Goal: Task Accomplishment & Management: Manage account settings

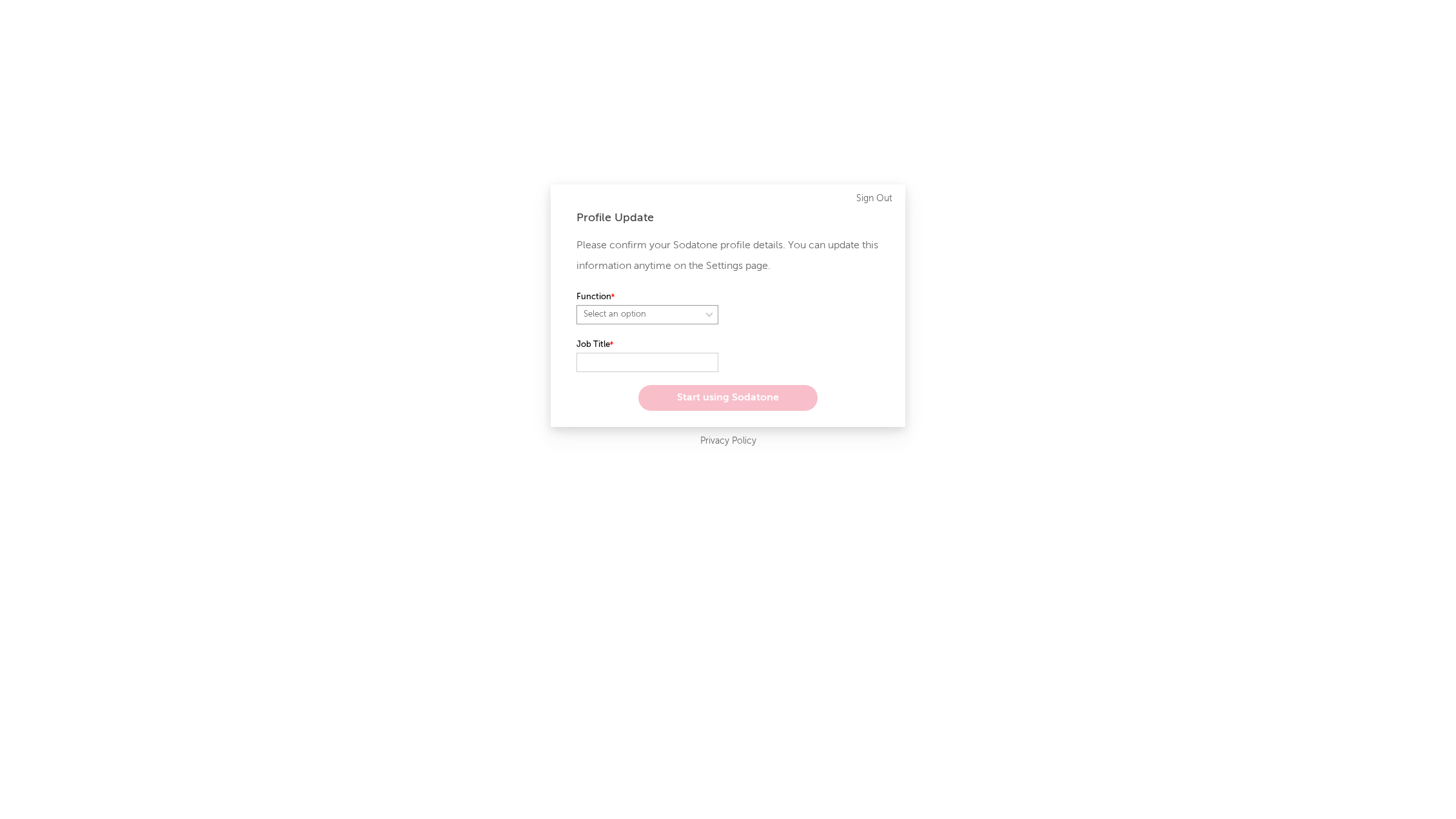
click at [622, 318] on select "Select an option" at bounding box center [648, 314] width 142 height 19
select select "marketing"
click at [577, 305] on select "Select an option" at bounding box center [648, 314] width 142 height 19
click at [611, 363] on input "text" at bounding box center [648, 362] width 142 height 19
click at [664, 311] on select "Select an option" at bounding box center [648, 314] width 142 height 19
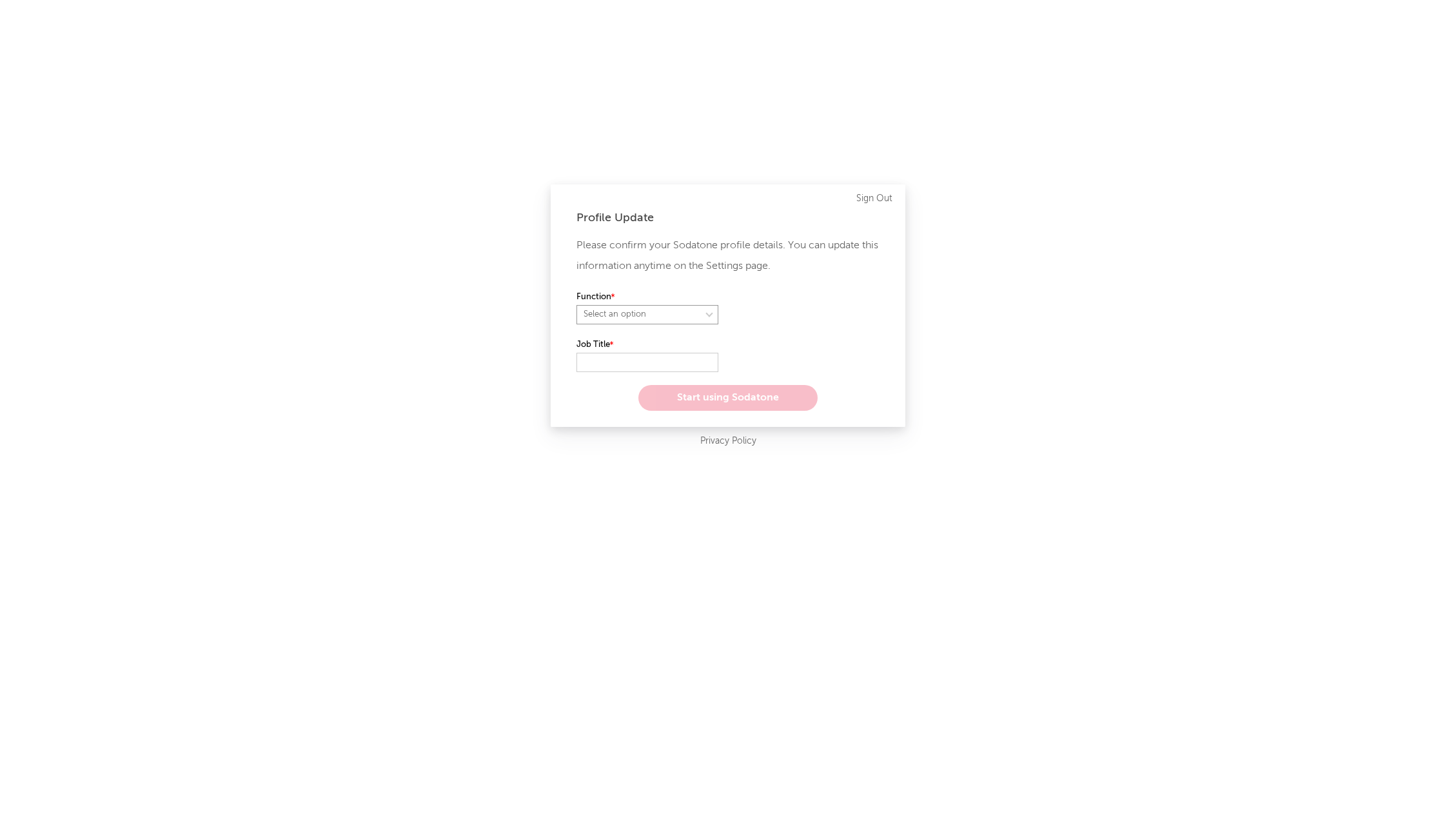
select select "marketing"
click at [577, 305] on select "Select an option" at bounding box center [648, 314] width 142 height 19
click at [618, 364] on input "text" at bounding box center [648, 362] width 142 height 19
click at [867, 201] on link "Sign Out" at bounding box center [874, 198] width 36 height 16
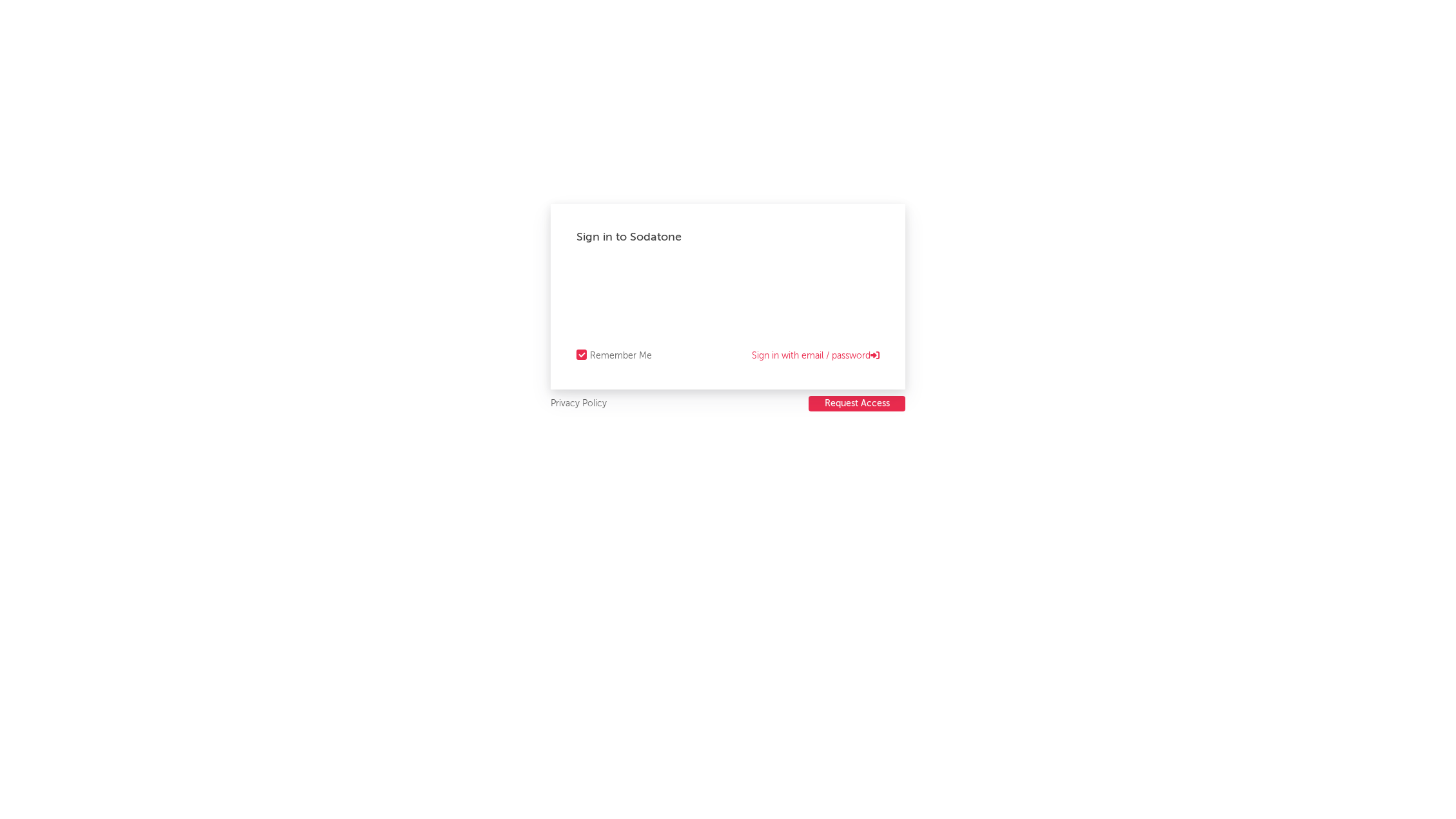
click at [839, 404] on button "Request Access" at bounding box center [857, 403] width 97 height 16
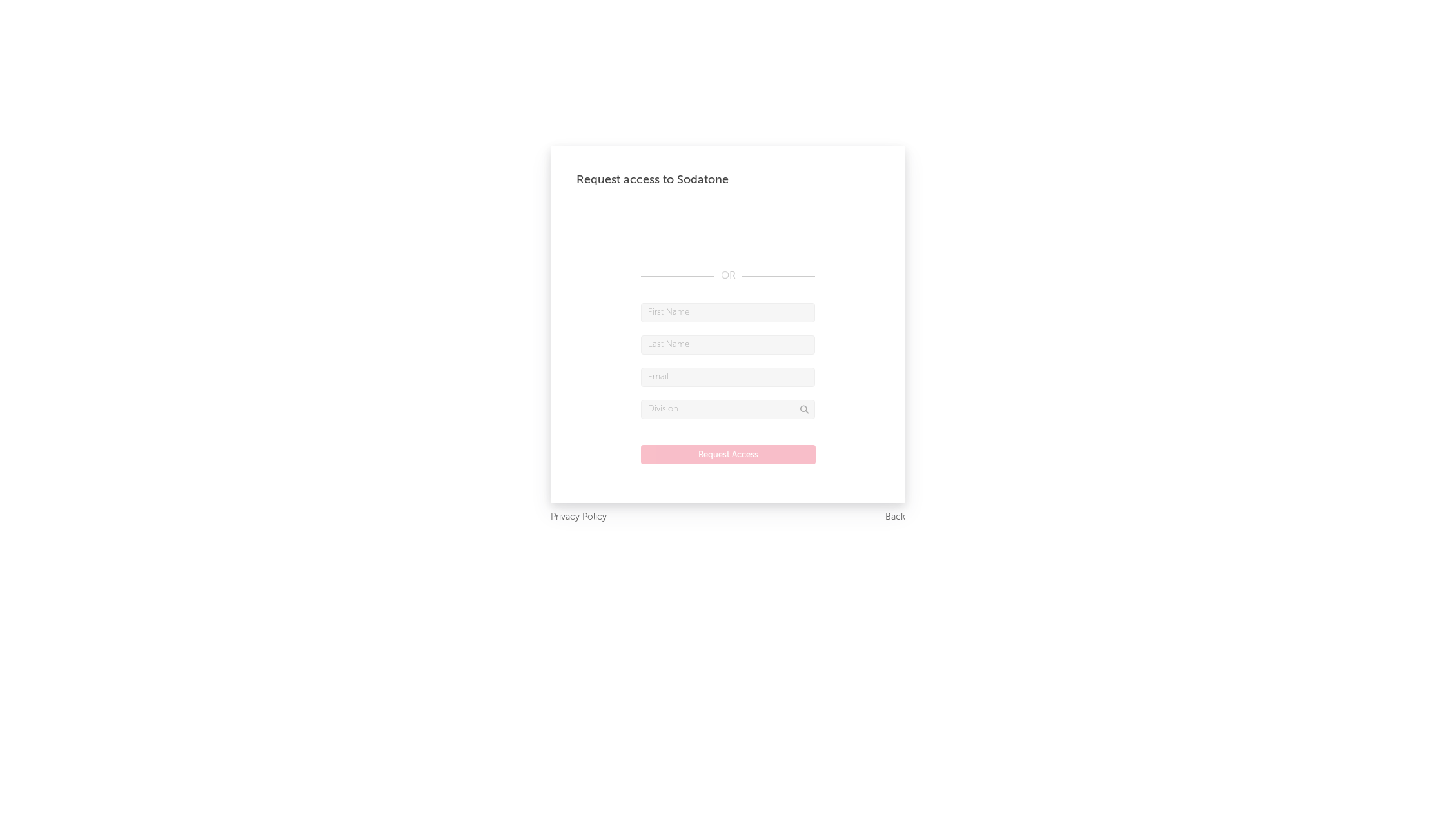
click at [702, 307] on input "text" at bounding box center [728, 312] width 174 height 19
type input "Rayane"
click at [689, 344] on input "text" at bounding box center [728, 345] width 174 height 19
type input "Brum"
click at [695, 379] on input "text" at bounding box center [728, 377] width 174 height 19
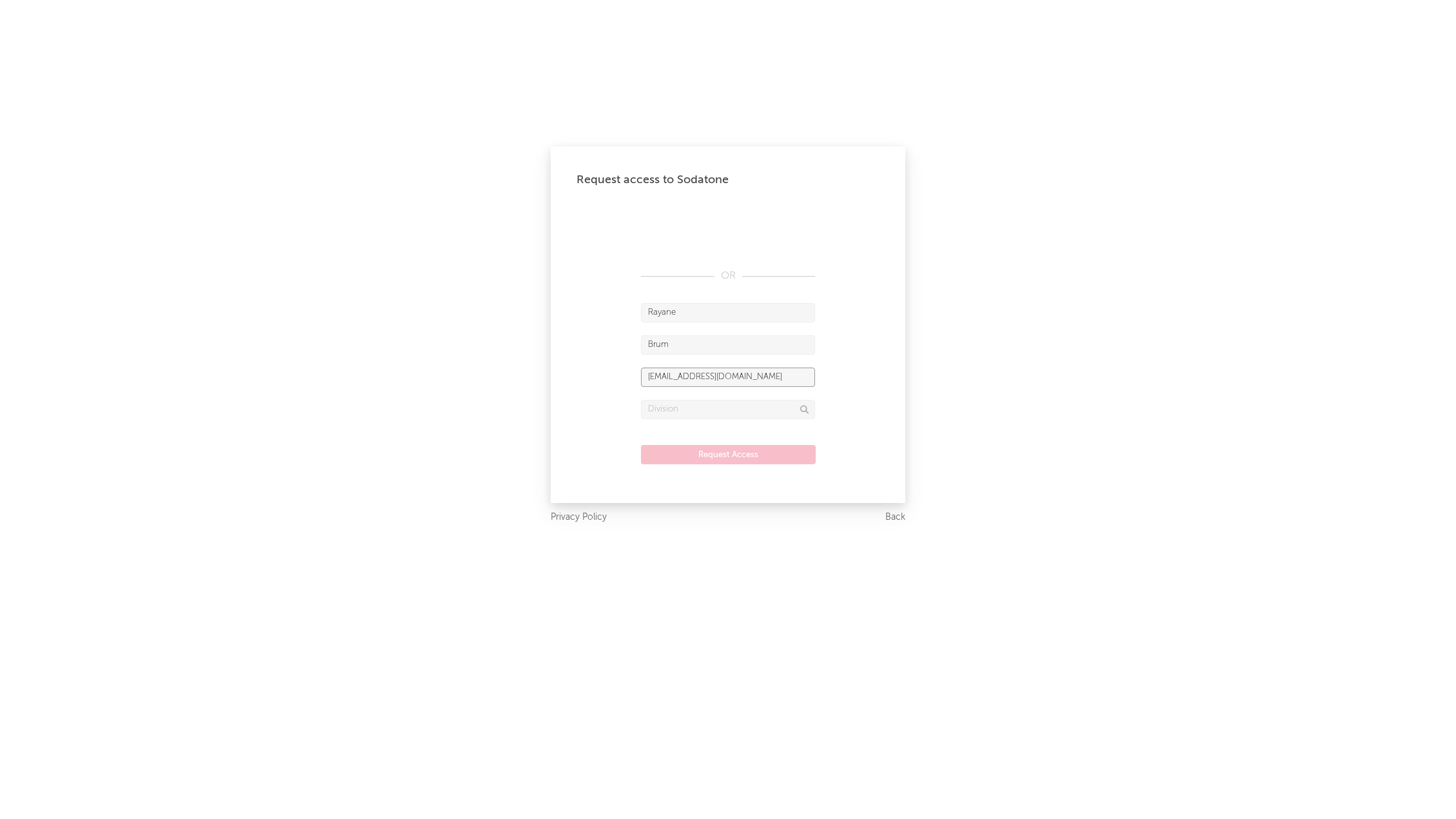
type input "[EMAIL_ADDRESS][DOMAIN_NAME]"
click at [714, 405] on input "text" at bounding box center [728, 409] width 174 height 19
click at [725, 433] on div "Warner Music [GEOGRAPHIC_DATA]" at bounding box center [728, 438] width 174 height 37
type input "Warner Music [GEOGRAPHIC_DATA]"
click at [728, 459] on button "Request Access" at bounding box center [728, 455] width 174 height 19
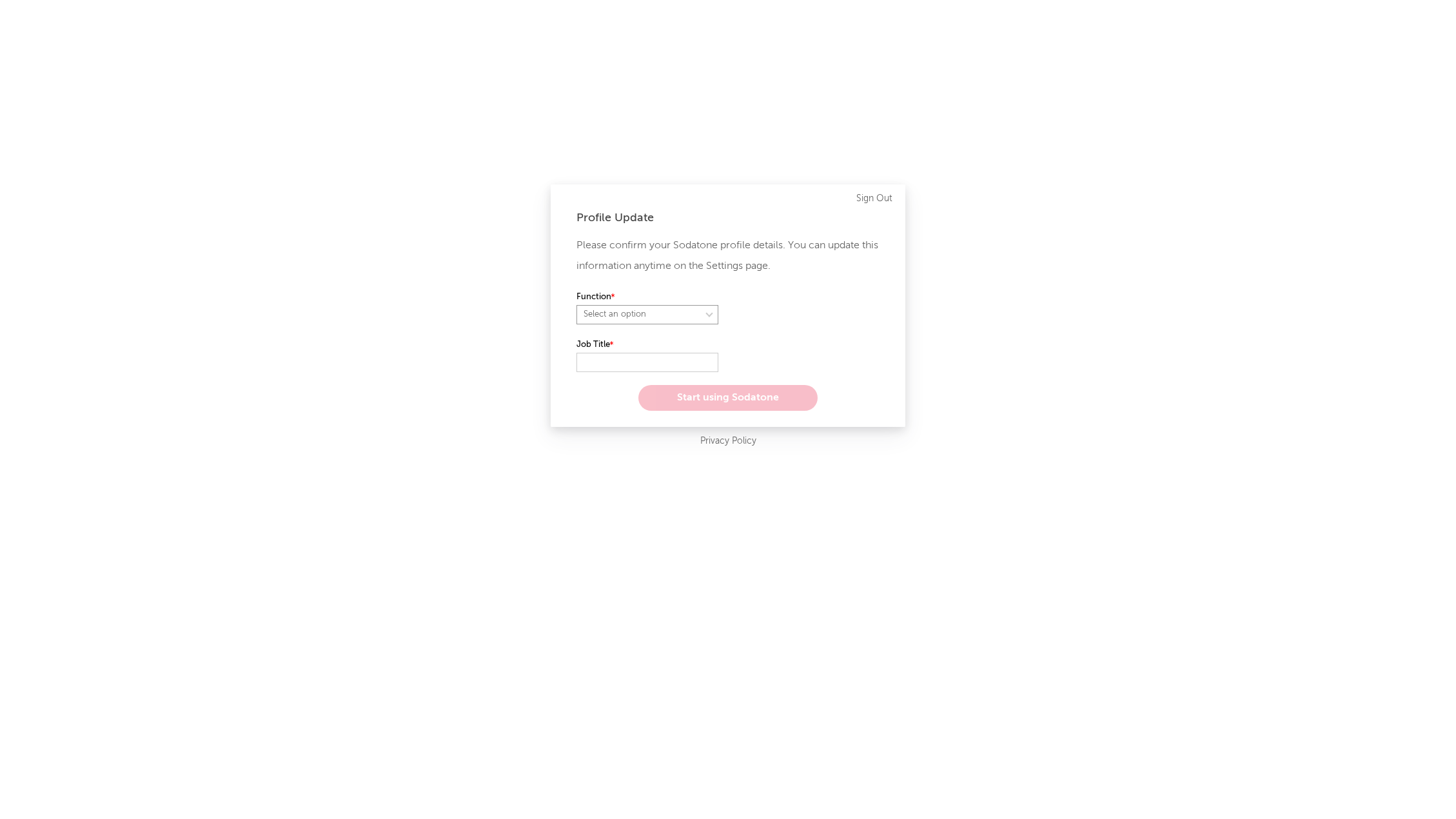
click at [652, 307] on select "Select an option" at bounding box center [648, 314] width 142 height 19
select select "marketing"
click at [577, 305] on select "Select an option" at bounding box center [648, 314] width 142 height 19
click at [633, 355] on input "text" at bounding box center [648, 362] width 142 height 19
click at [603, 363] on input "text" at bounding box center [648, 362] width 142 height 19
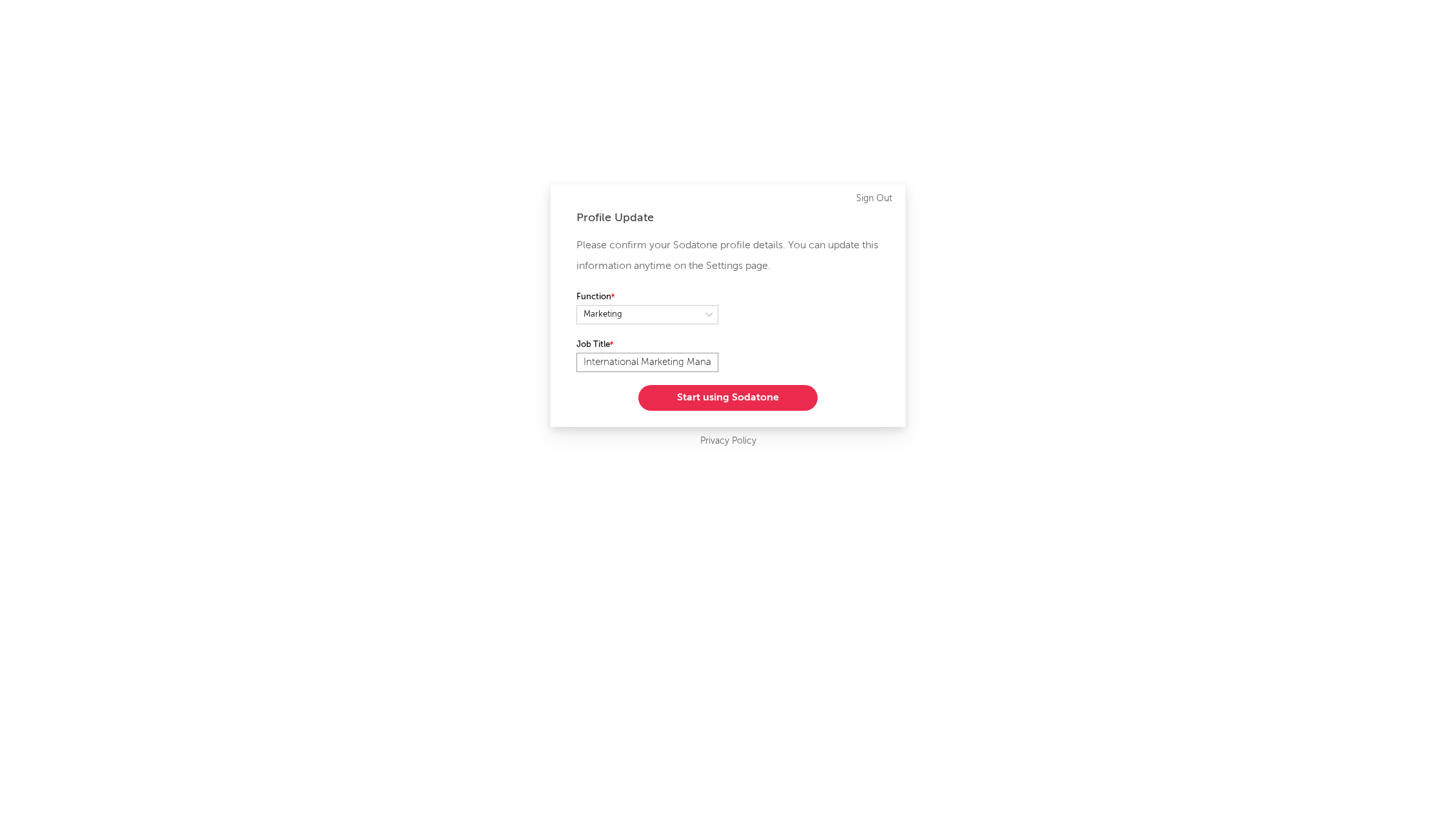
drag, startPoint x: 714, startPoint y: 361, endPoint x: 540, endPoint y: 352, distance: 174.2
click at [540, 352] on div "Profile Update Please confirm your Sodatone profile details. You can update thi…" at bounding box center [728, 409] width 1456 height 819
click at [623, 364] on input "International Marketing Manager" at bounding box center [648, 362] width 142 height 19
click at [588, 361] on input "International Marketing Manager" at bounding box center [648, 362] width 142 height 19
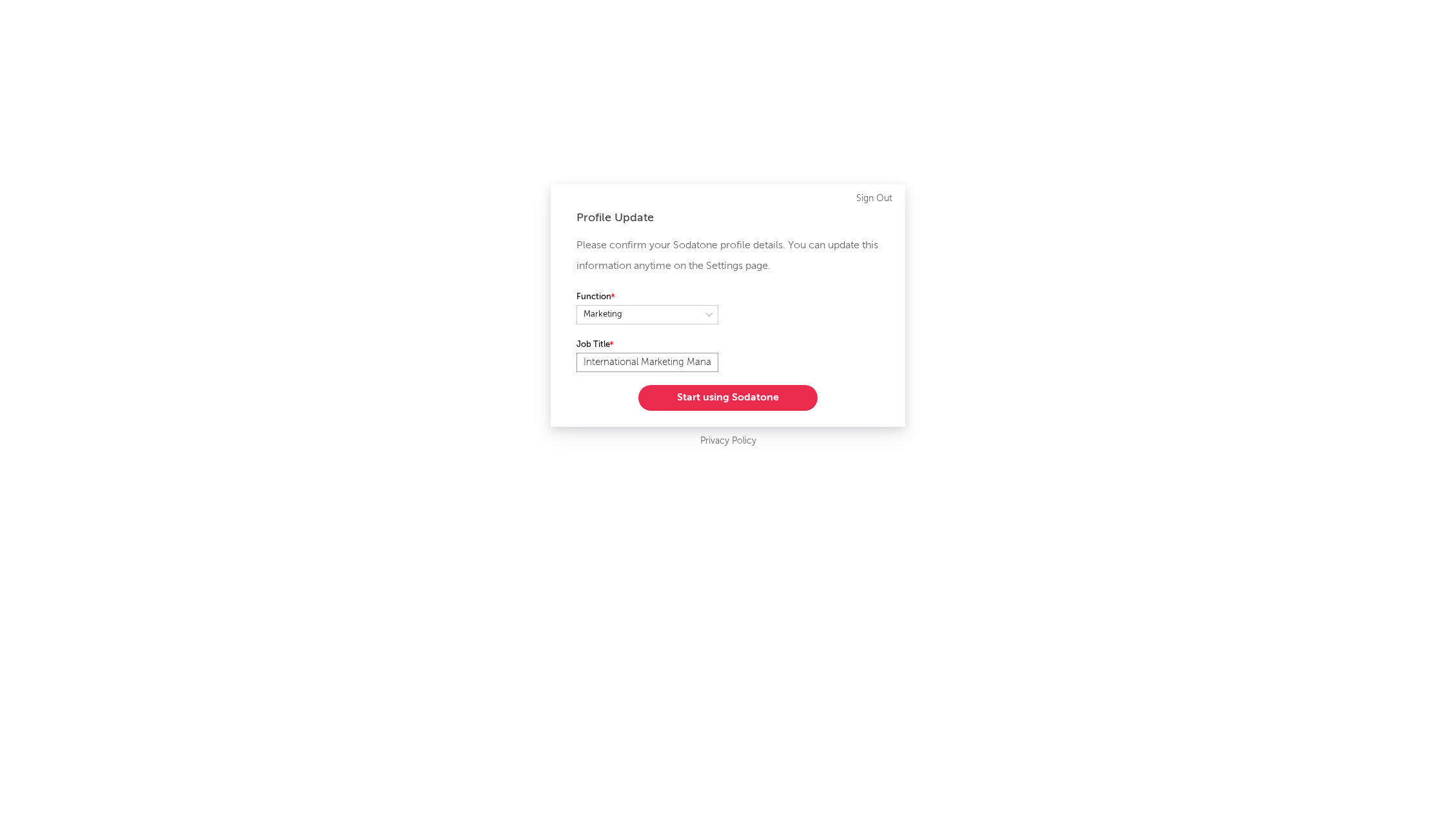
click at [588, 361] on input "International Marketing Manager" at bounding box center [648, 362] width 142 height 19
paste input "NTERNATIONAL MARKETING"
drag, startPoint x: 684, startPoint y: 362, endPoint x: 563, endPoint y: 357, distance: 121.1
click at [563, 357] on div "Profile Update Please confirm your Sodatone profile details. You can update thi…" at bounding box center [727, 305] width 354 height 242
click at [651, 370] on input "INTERNATIONAL MARKETING MANAGER" at bounding box center [648, 362] width 142 height 19
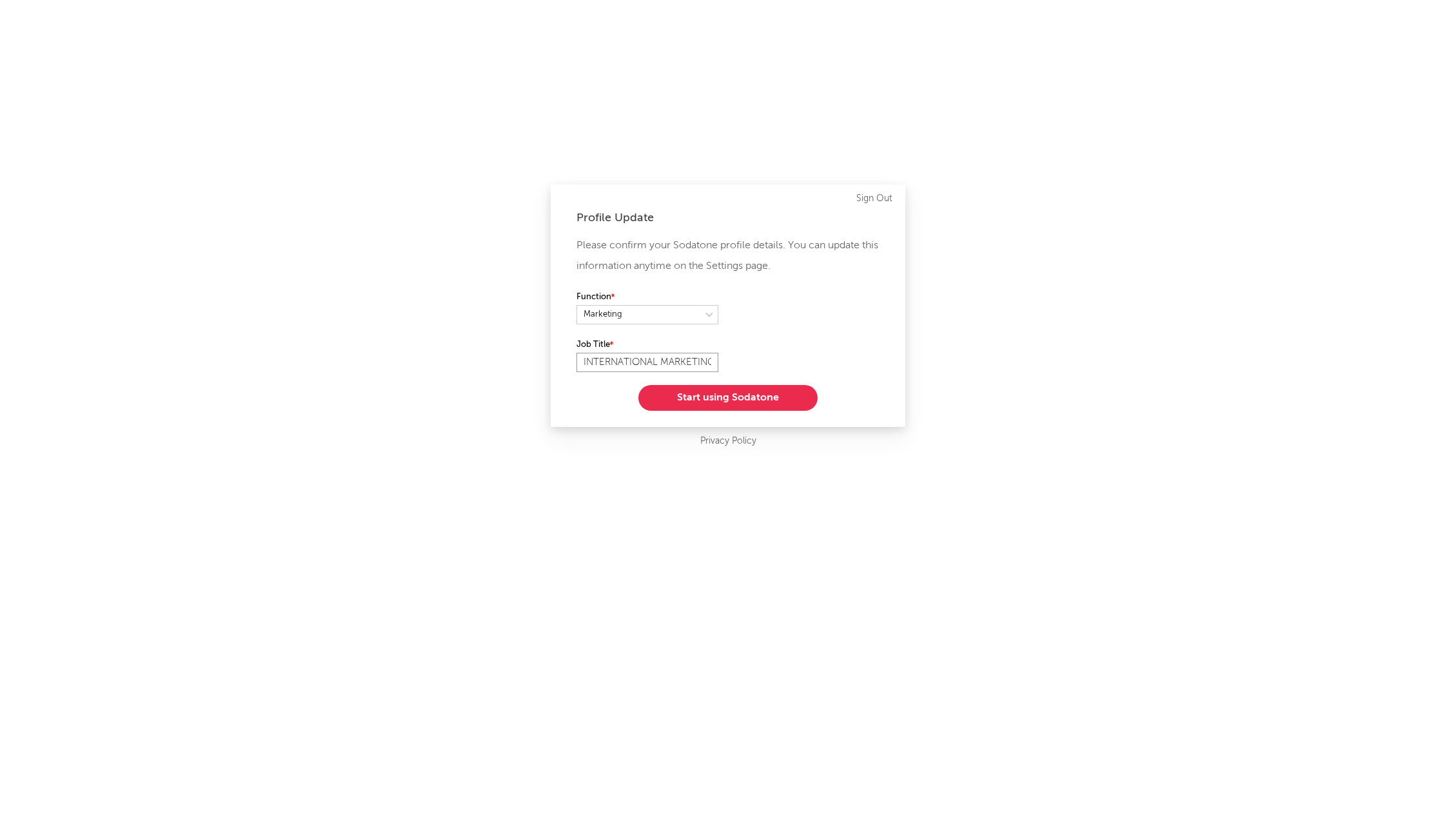
type input "INTERNATIONAL MARKETING MANAGER"
click at [745, 403] on button "Start using Sodatone" at bounding box center [728, 398] width 179 height 26
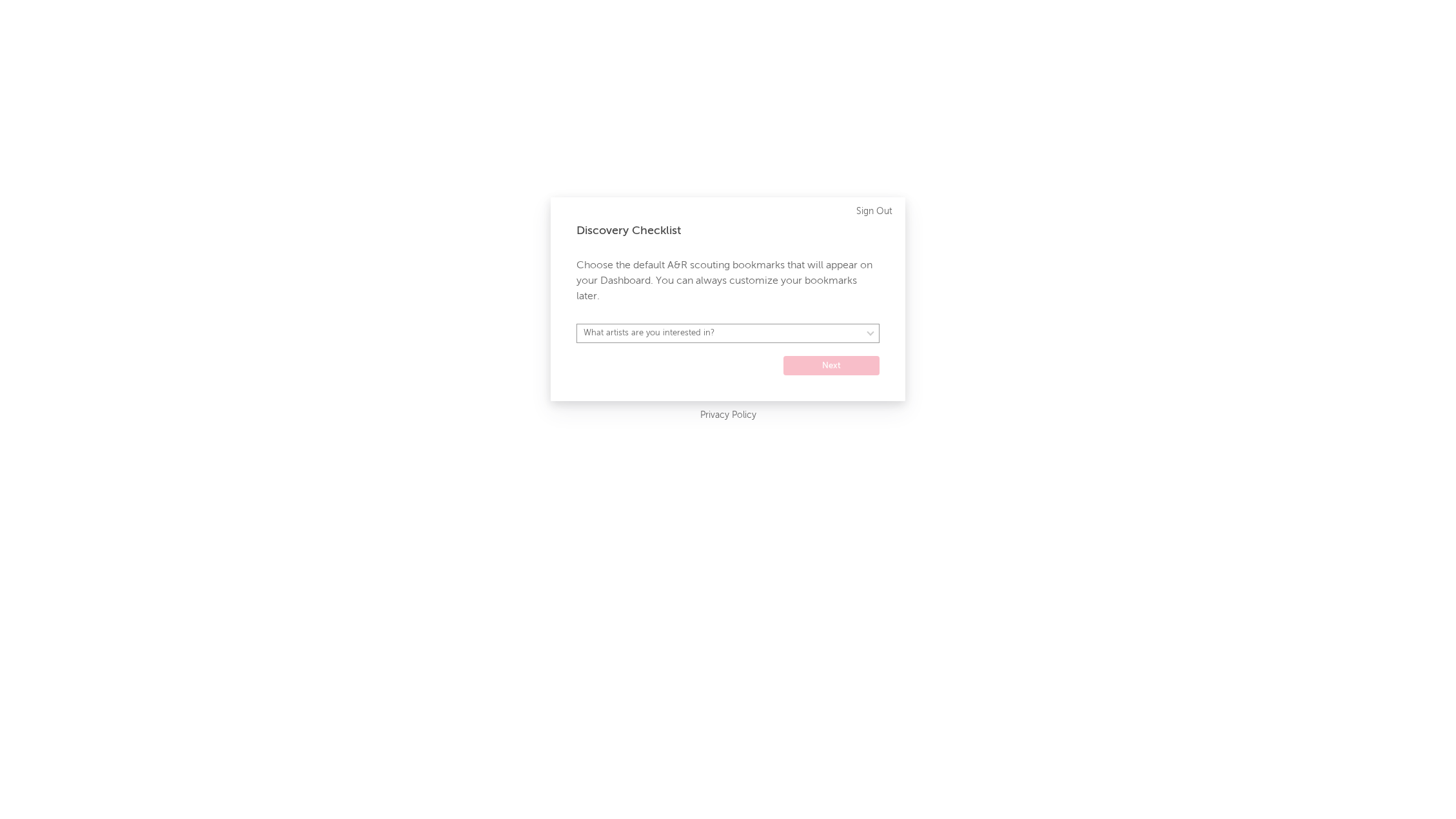
click at [665, 336] on select "What artists are you interested in?" at bounding box center [728, 333] width 303 height 19
select select "35"
click at [577, 324] on select "What artists are you interested in? Argentina Asia General Australia Austria Be…" at bounding box center [728, 333] width 303 height 19
click at [828, 376] on div "Discovery Checklist Choose the default A&R scouting bookmarks that will appear …" at bounding box center [727, 299] width 354 height 204
click at [828, 366] on button "Next" at bounding box center [831, 365] width 96 height 19
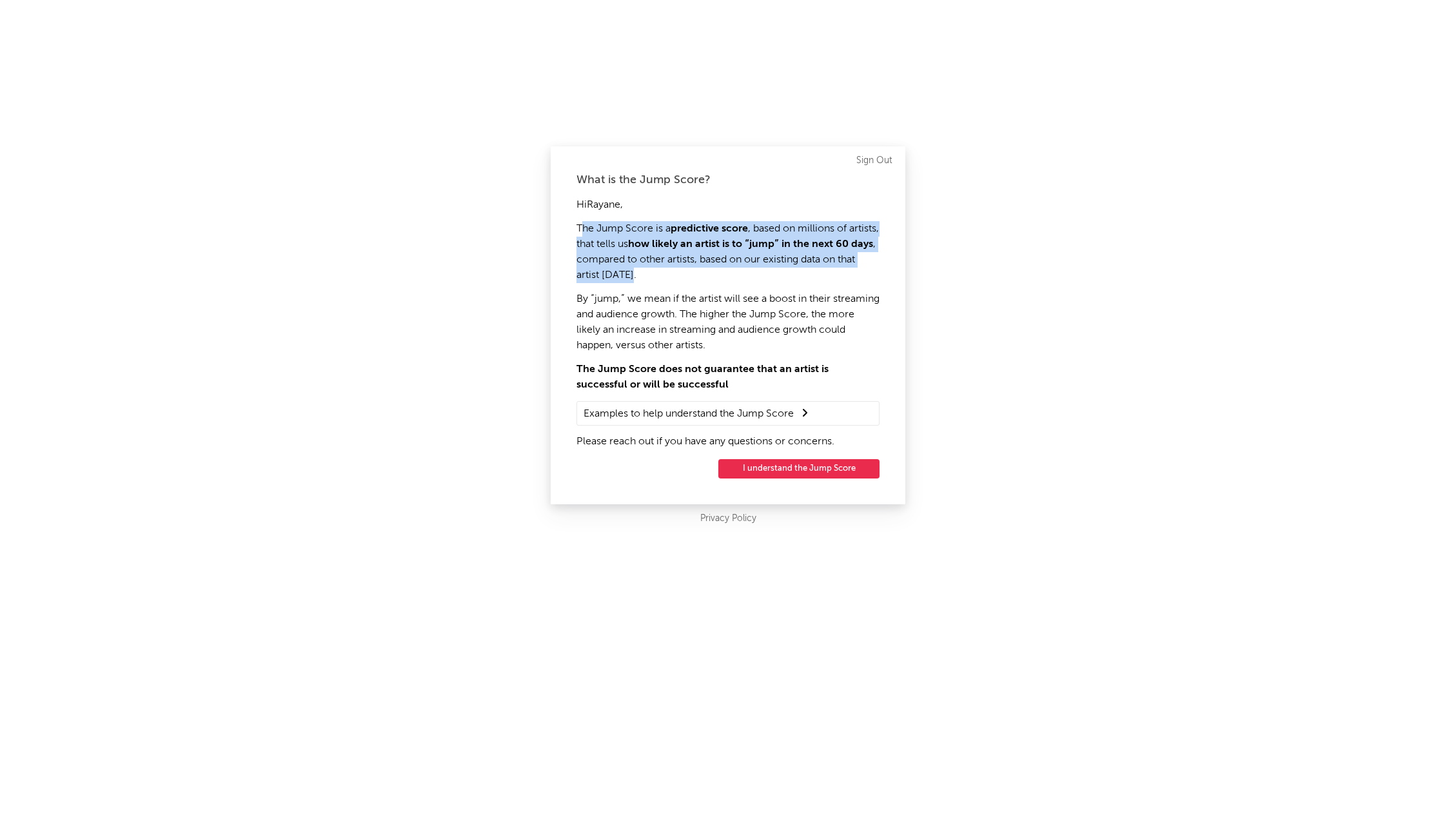
drag, startPoint x: 583, startPoint y: 228, endPoint x: 842, endPoint y: 275, distance: 263.2
click at [842, 275] on p "The Jump Score is a predictive score , based on millions of artists, that tells…" at bounding box center [728, 252] width 303 height 62
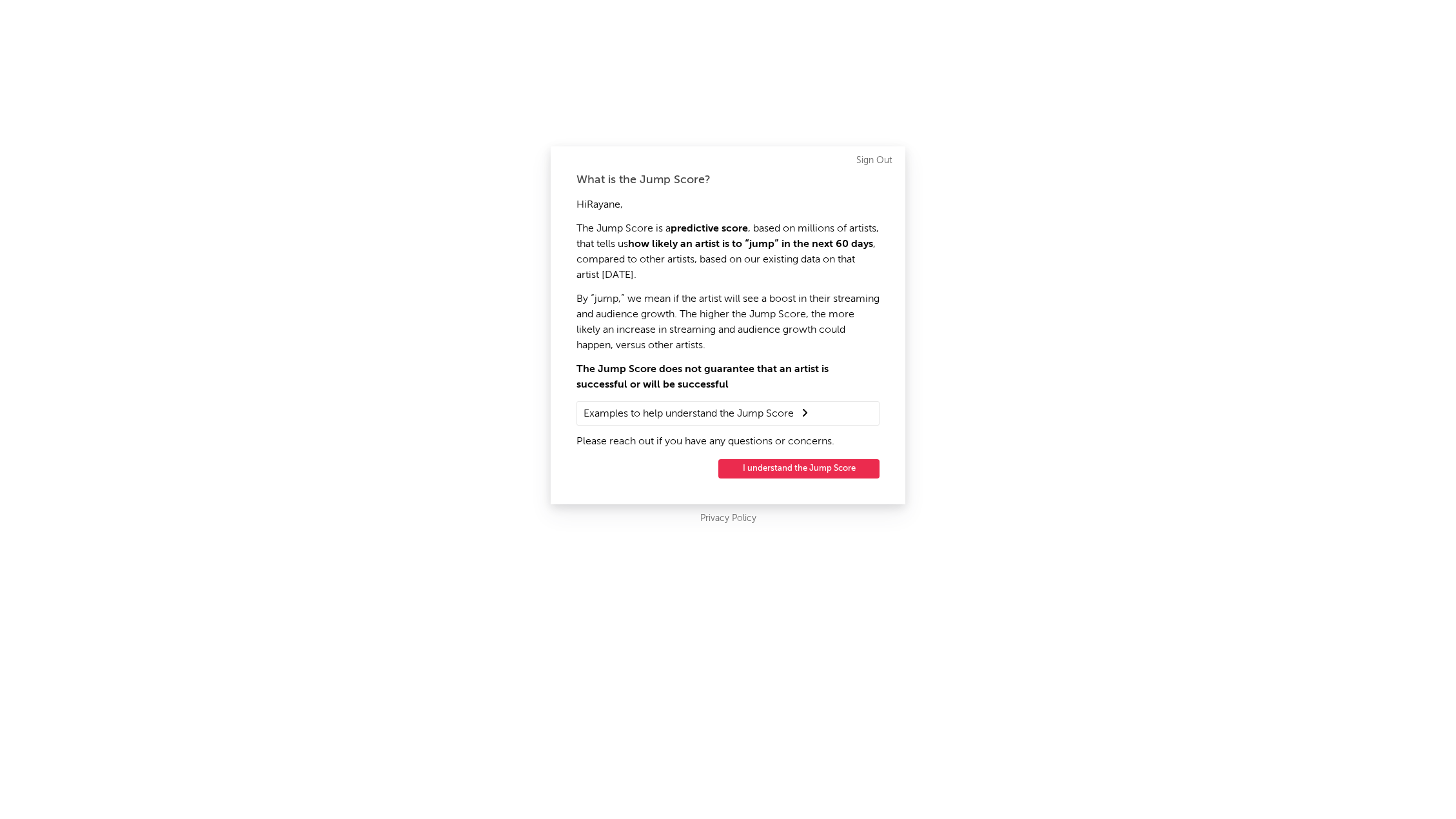
click at [607, 245] on p "The Jump Score is a predictive score , based on millions of artists, that tells…" at bounding box center [728, 252] width 303 height 62
drag, startPoint x: 645, startPoint y: 304, endPoint x: 781, endPoint y: 312, distance: 136.2
click at [781, 312] on p "By “jump,” we mean if the artist will see a boost in their streaming and audien…" at bounding box center [728, 322] width 303 height 62
click at [783, 325] on p "By “jump,” we mean if the artist will see a boost in their streaming and audien…" at bounding box center [728, 322] width 303 height 62
drag, startPoint x: 709, startPoint y: 298, endPoint x: 838, endPoint y: 321, distance: 131.0
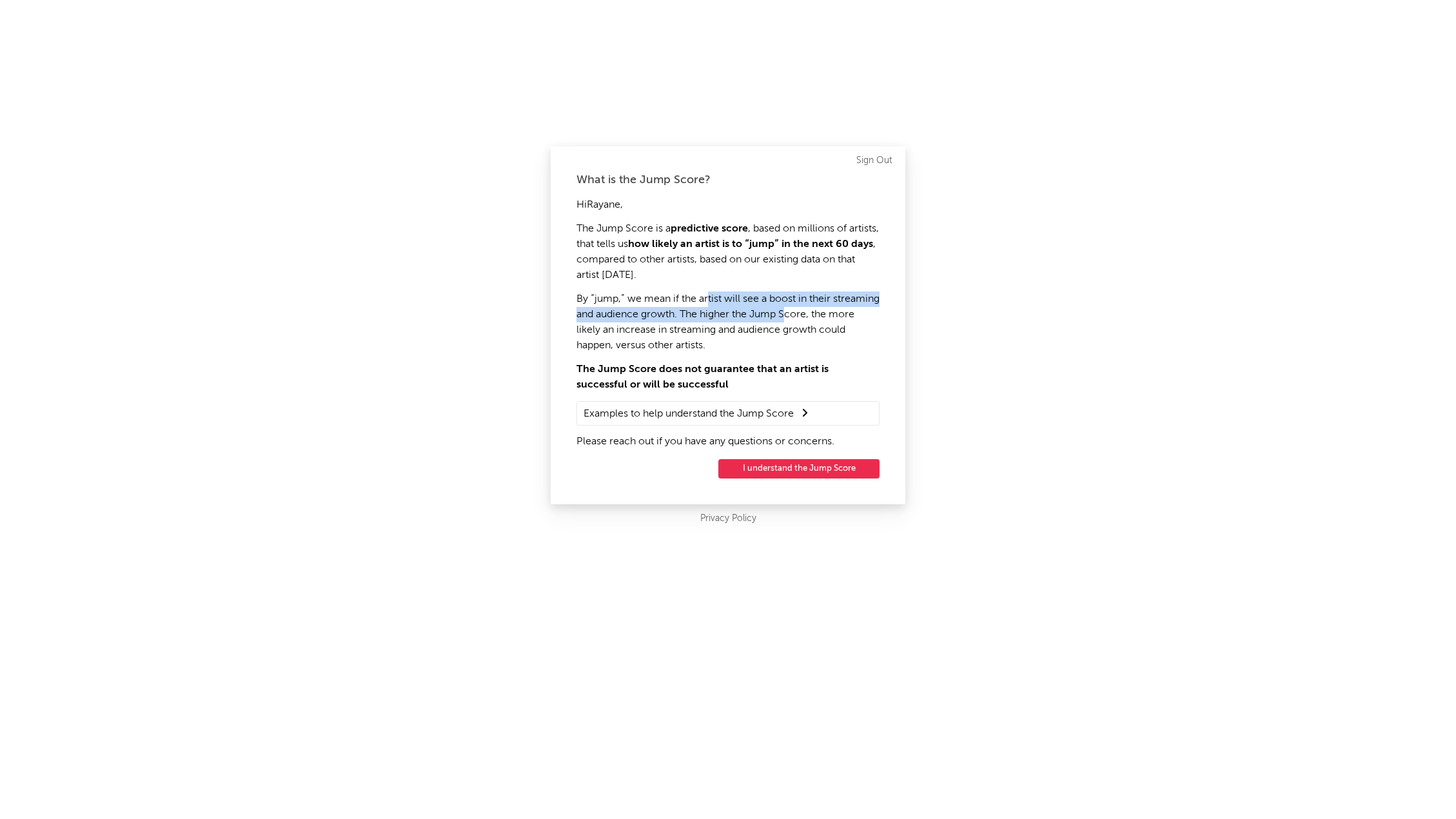
click at [838, 321] on p "By “jump,” we mean if the artist will see a boost in their streaming and audien…" at bounding box center [728, 322] width 303 height 62
click at [835, 321] on p "By “jump,” we mean if the artist will see a boost in their streaming and audien…" at bounding box center [728, 322] width 303 height 62
drag, startPoint x: 574, startPoint y: 316, endPoint x: 758, endPoint y: 307, distance: 184.2
click at [758, 307] on div "What is the Jump Score? Hi Rayane , The Jump Score is a predictive score , base…" at bounding box center [727, 325] width 354 height 358
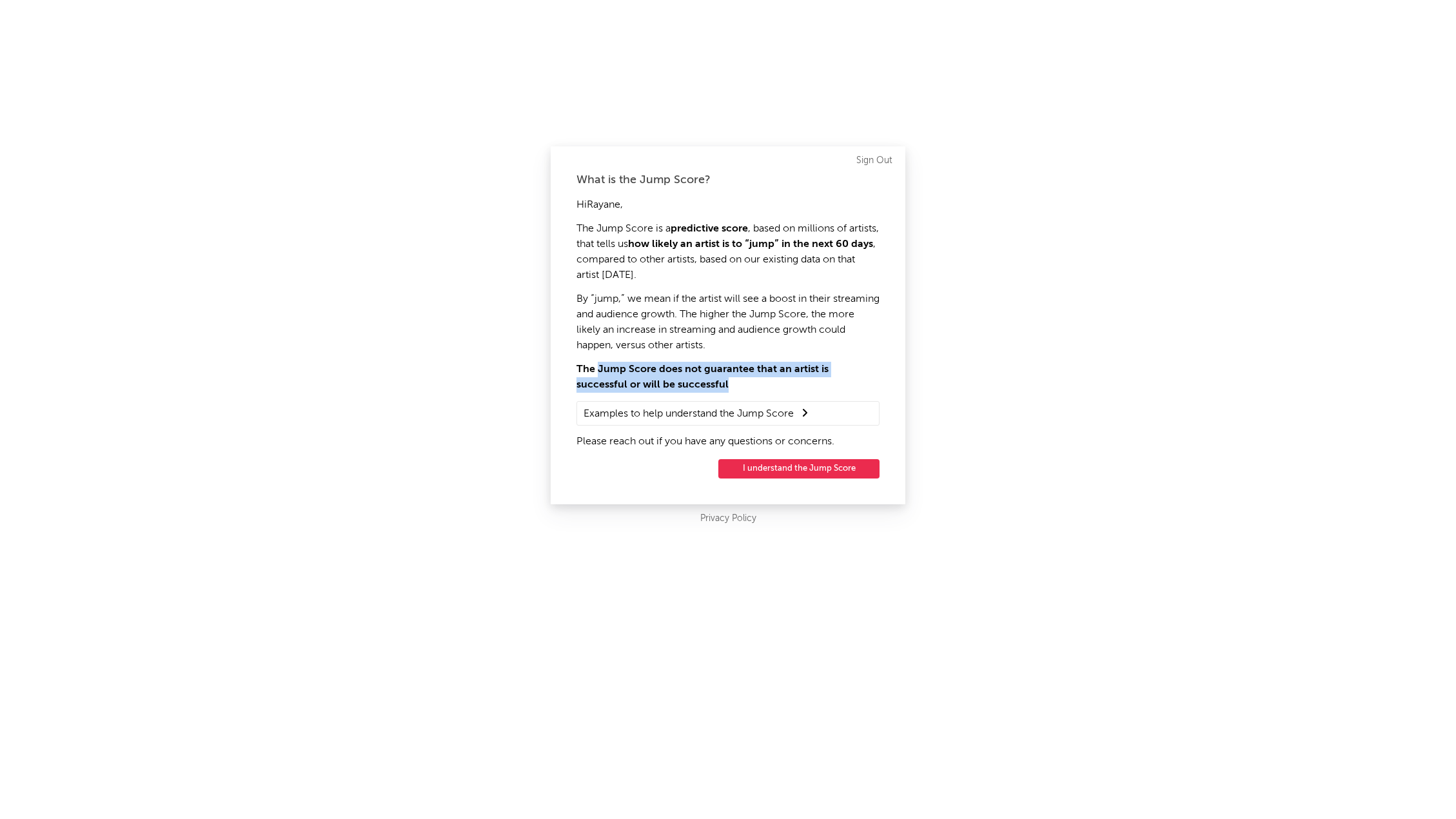
drag, startPoint x: 597, startPoint y: 372, endPoint x: 868, endPoint y: 387, distance: 271.4
click at [868, 387] on p "The Jump Score does not guarantee that an artist is successful or will be succe…" at bounding box center [728, 377] width 303 height 31
click at [792, 379] on p "The Jump Score does not guarantee that an artist is successful or will be succe…" at bounding box center [728, 377] width 303 height 31
click at [804, 471] on button "I understand the Jump Score" at bounding box center [798, 469] width 161 height 19
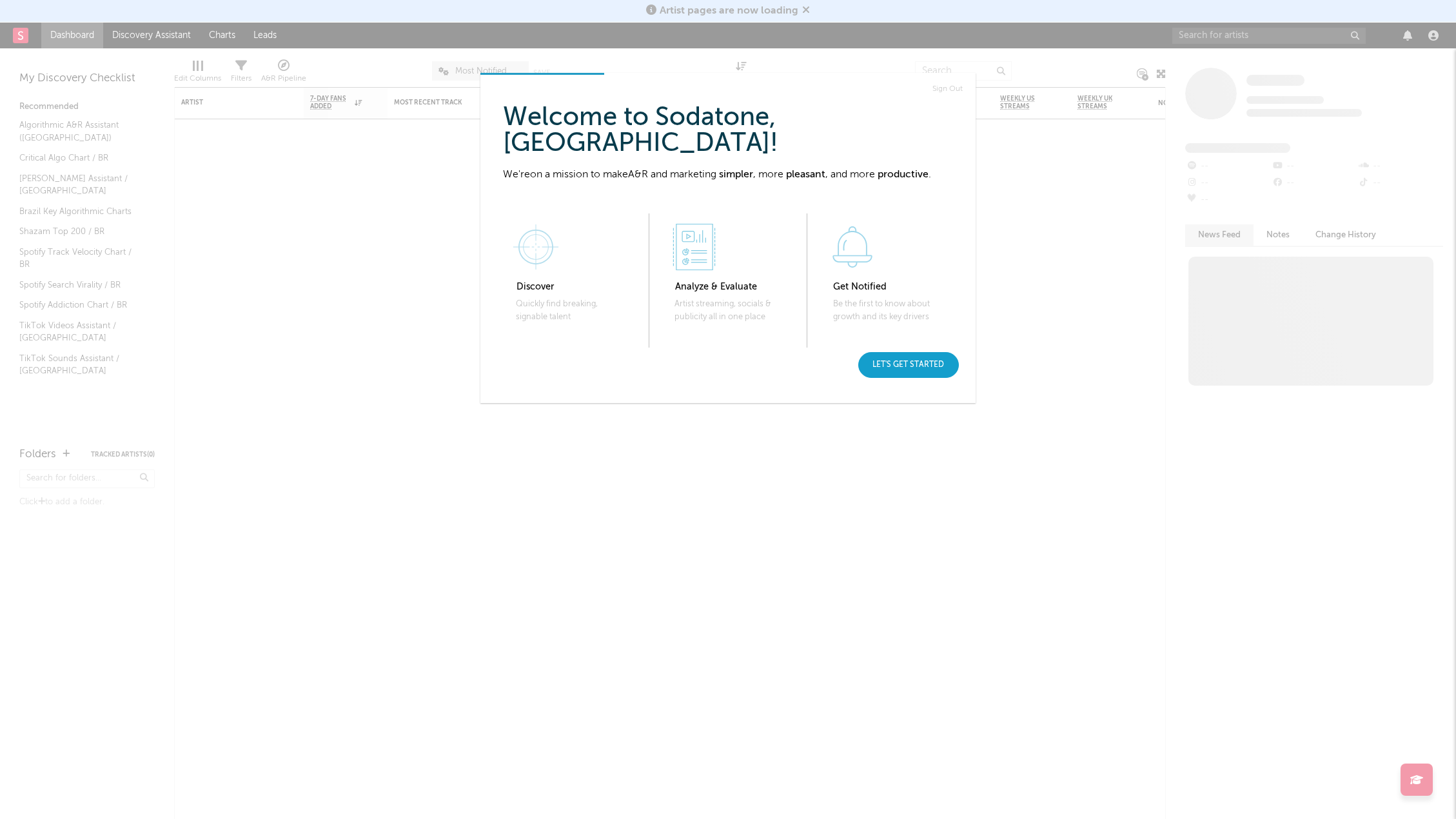
click at [918, 372] on div "Let's get started" at bounding box center [909, 364] width 101 height 26
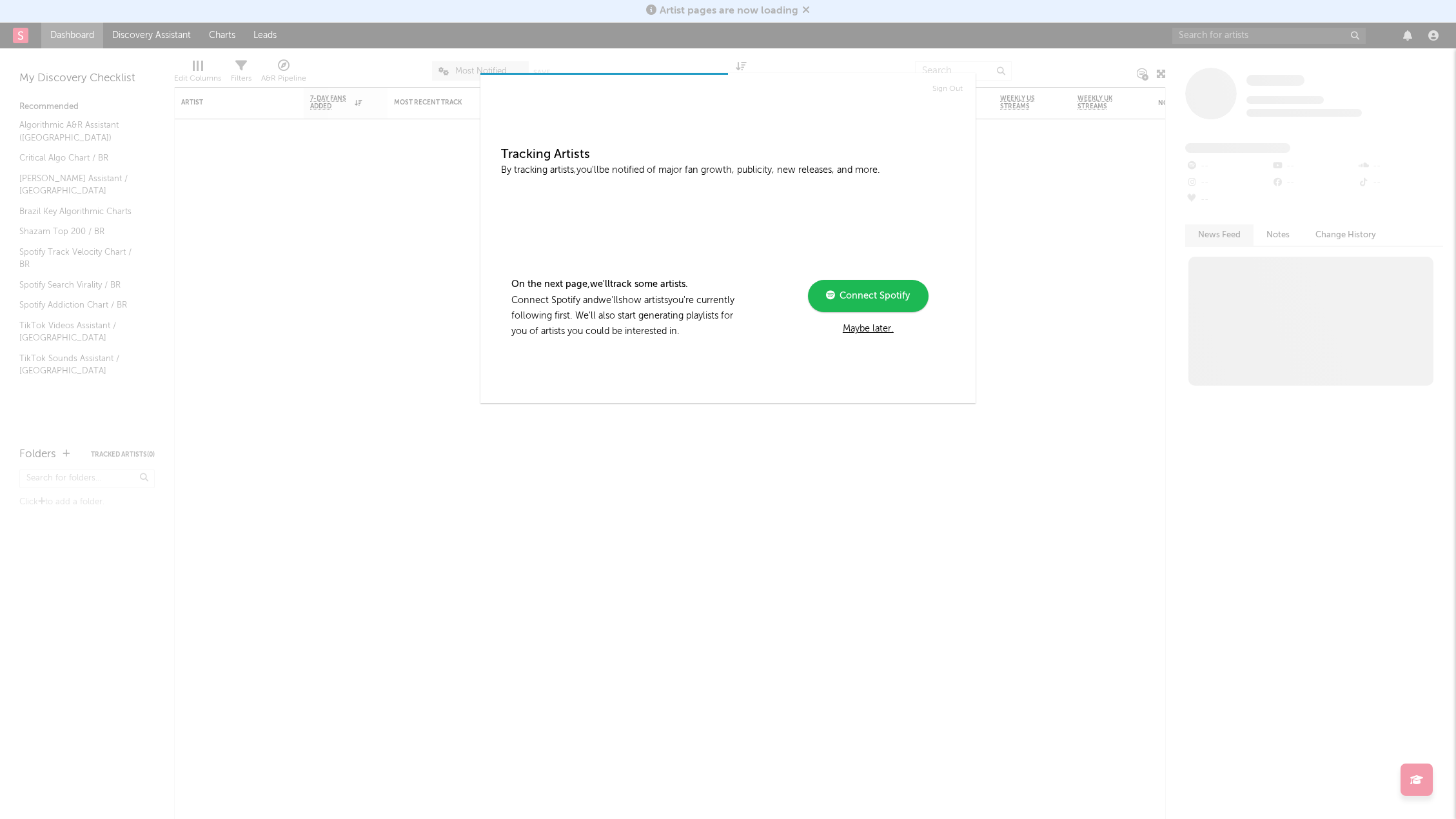
click at [869, 325] on div "Maybe later." at bounding box center [868, 329] width 174 height 16
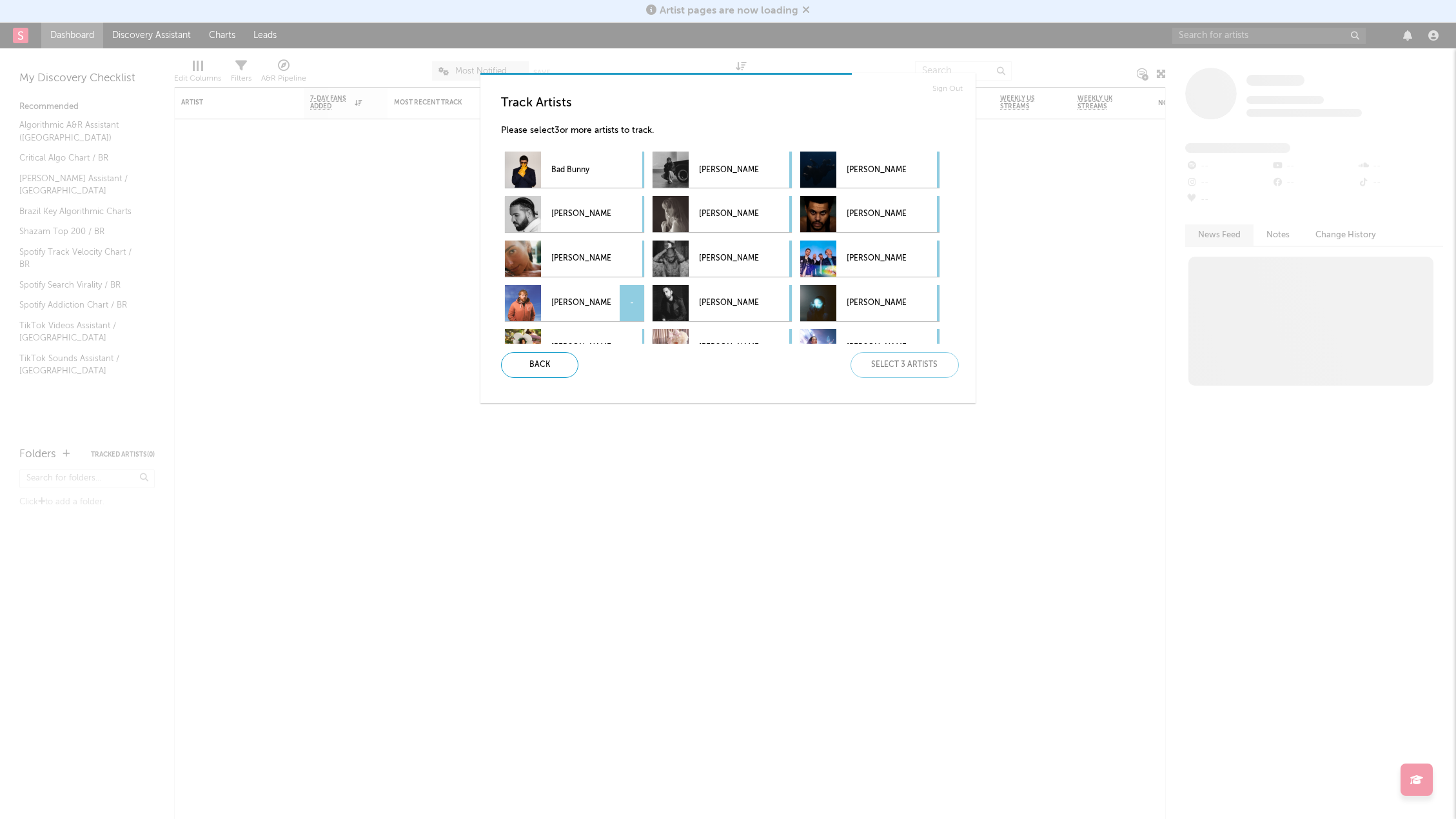
click at [559, 306] on p "Ed Sheeran" at bounding box center [581, 303] width 59 height 29
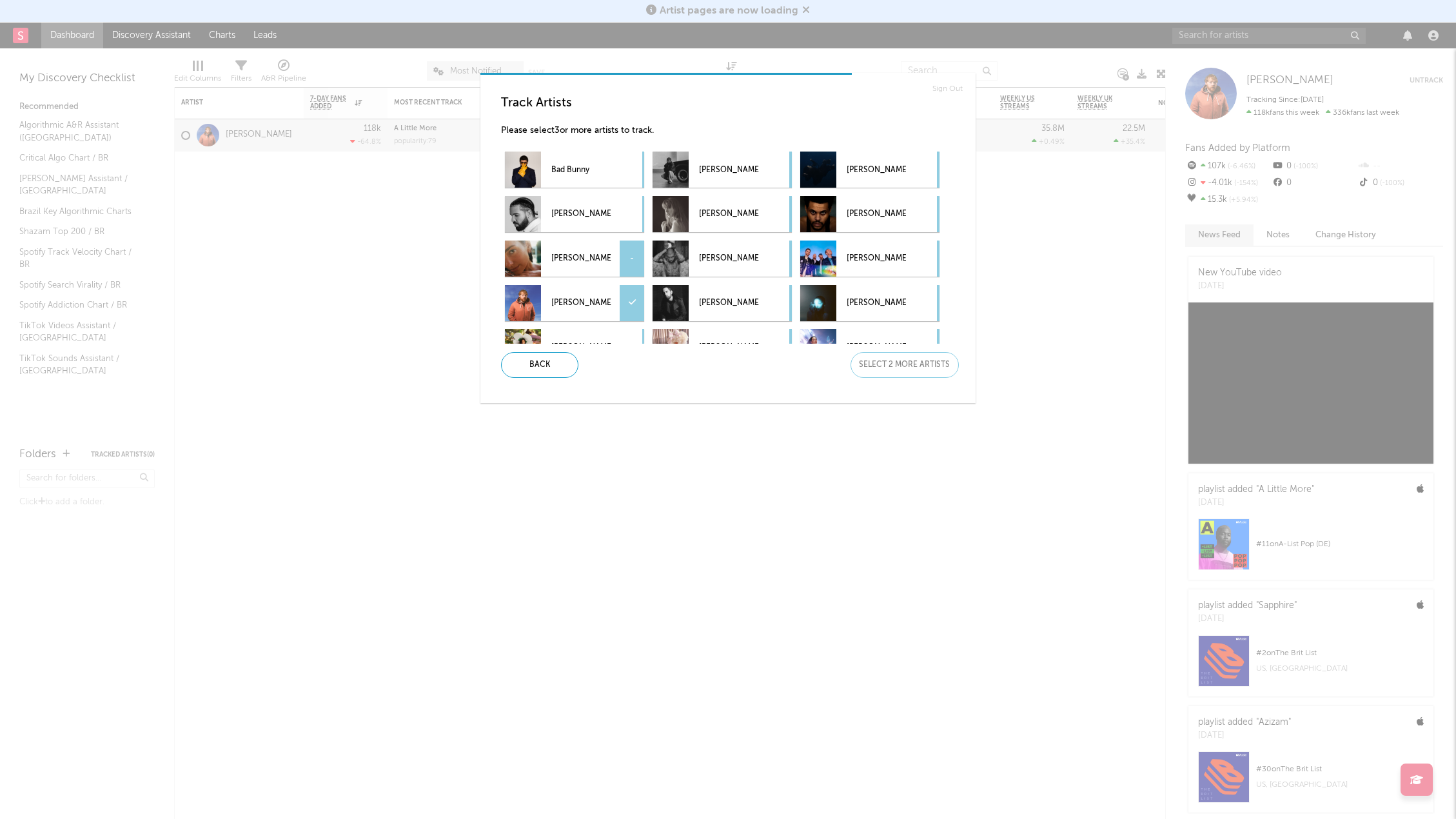
click at [569, 254] on p "Dua Lipa" at bounding box center [581, 259] width 59 height 29
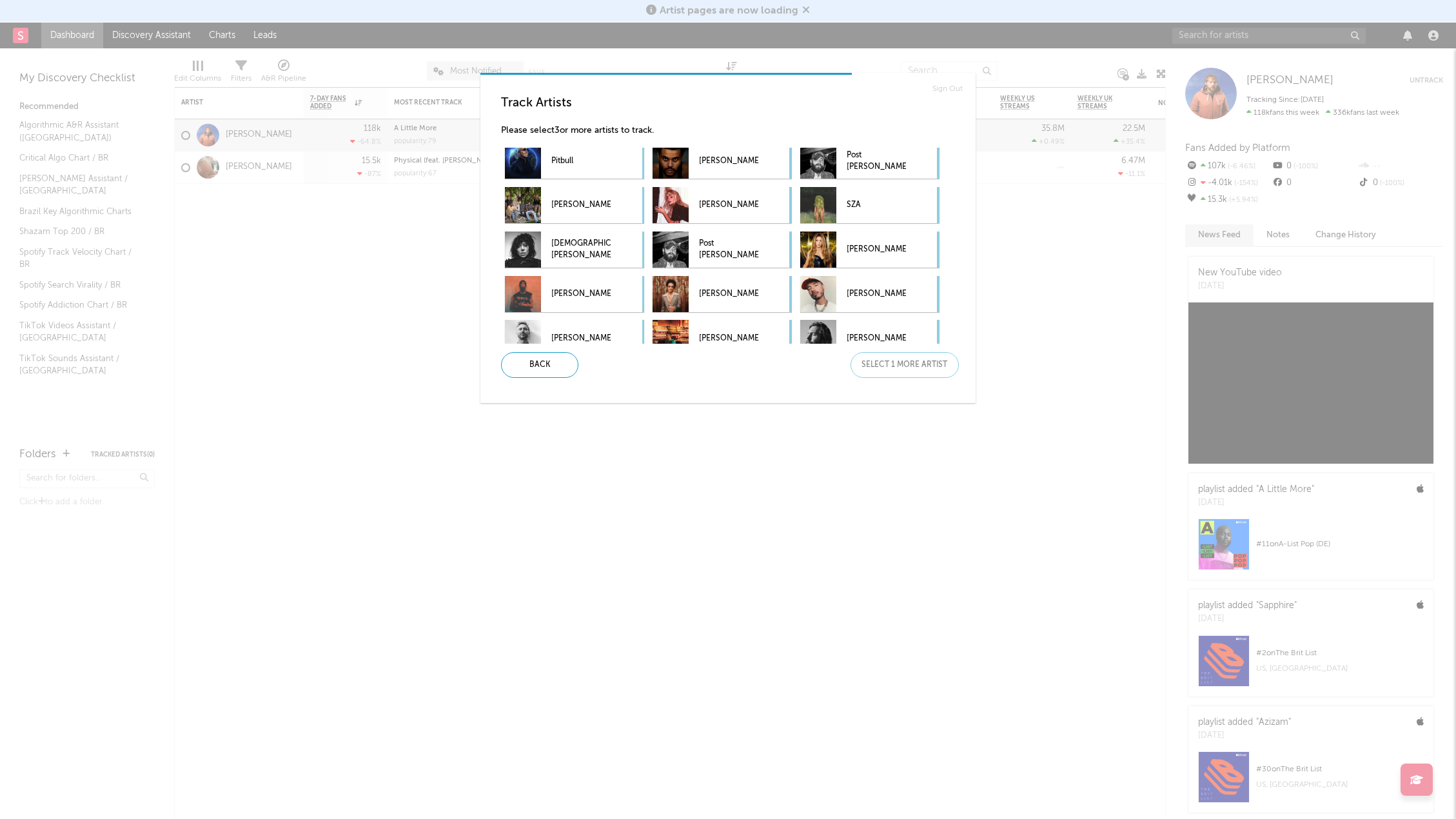
scroll to position [248, 0]
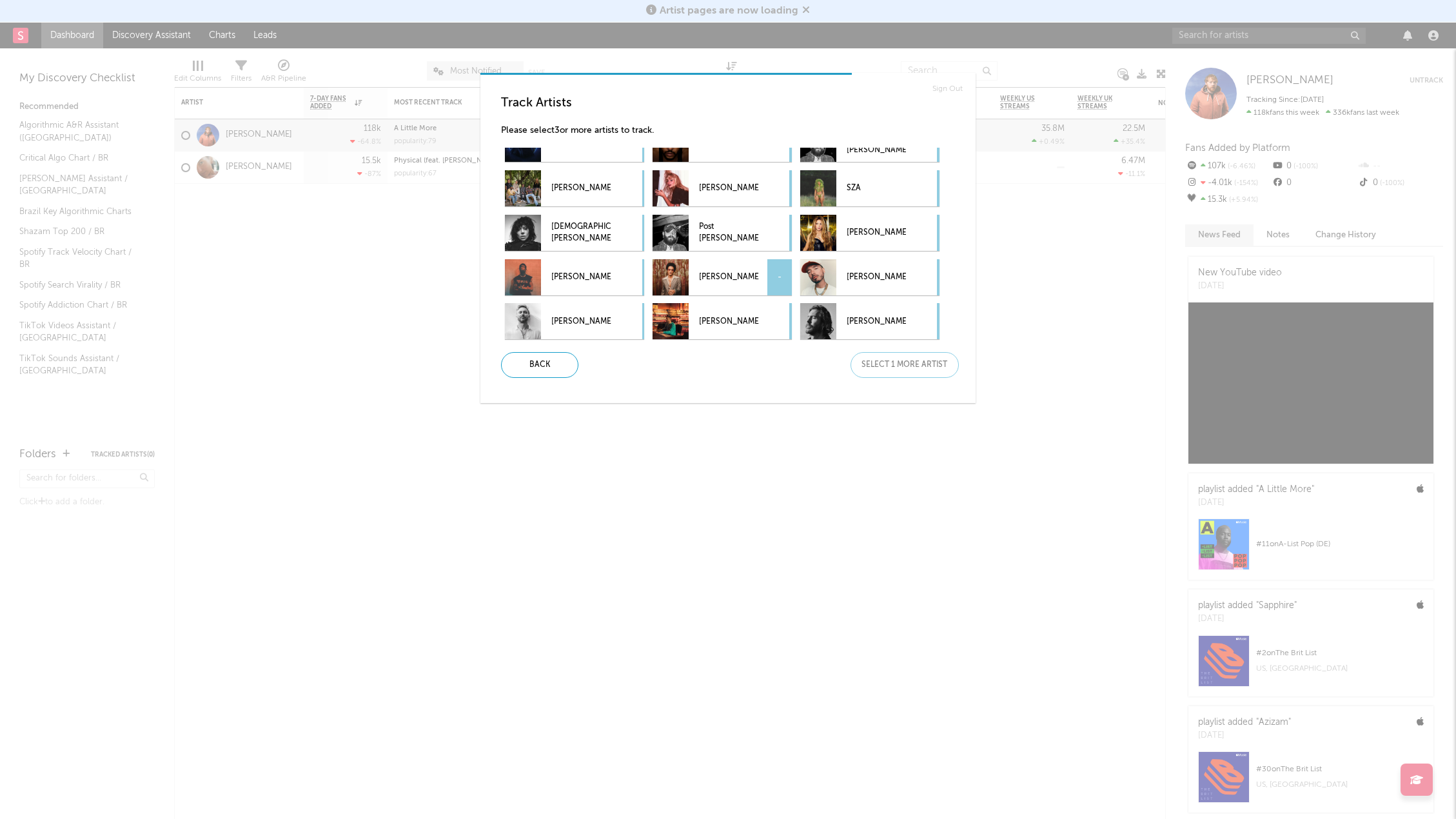
click at [680, 275] on div at bounding box center [671, 278] width 36 height 36
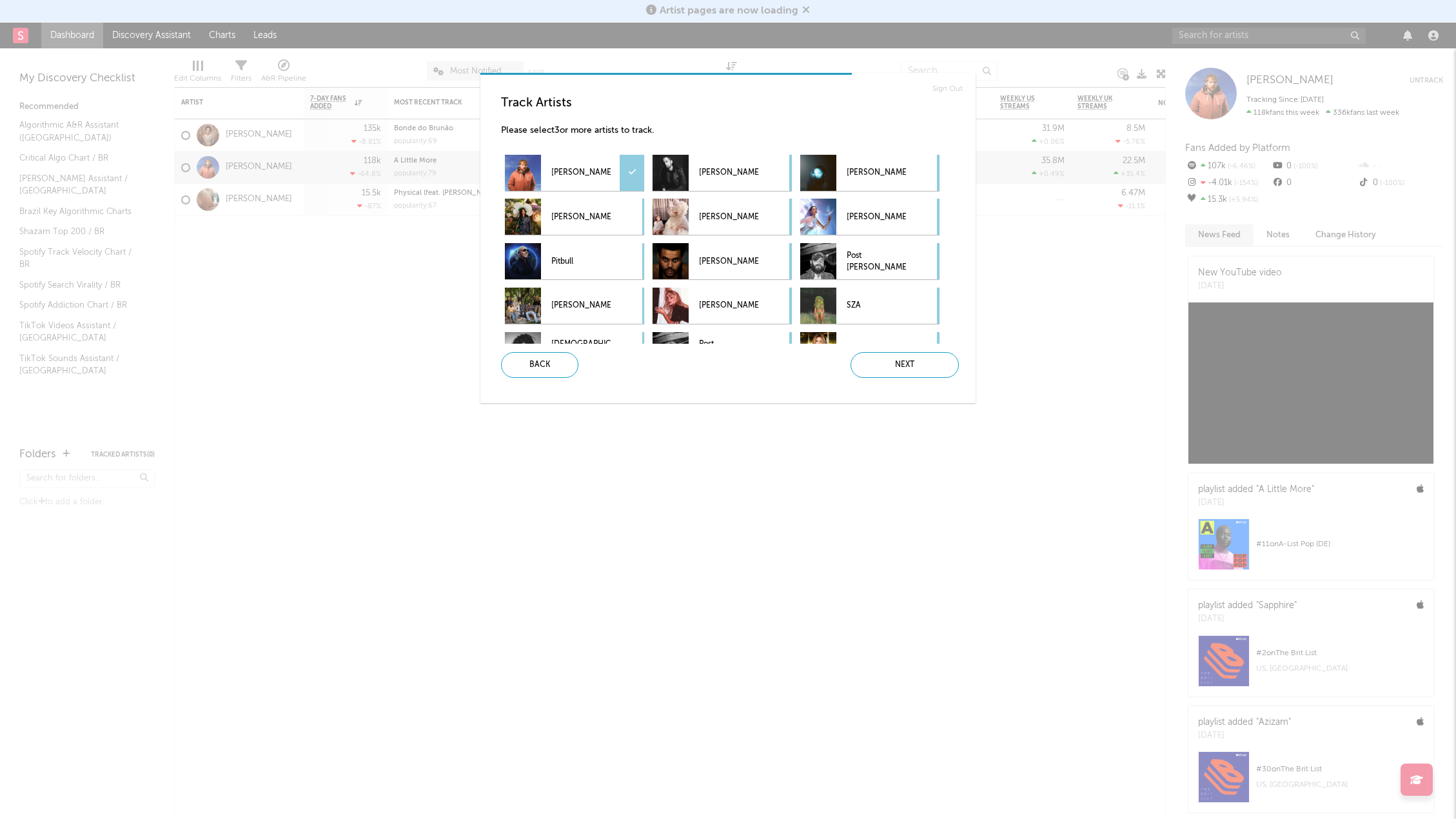
scroll to position [0, 0]
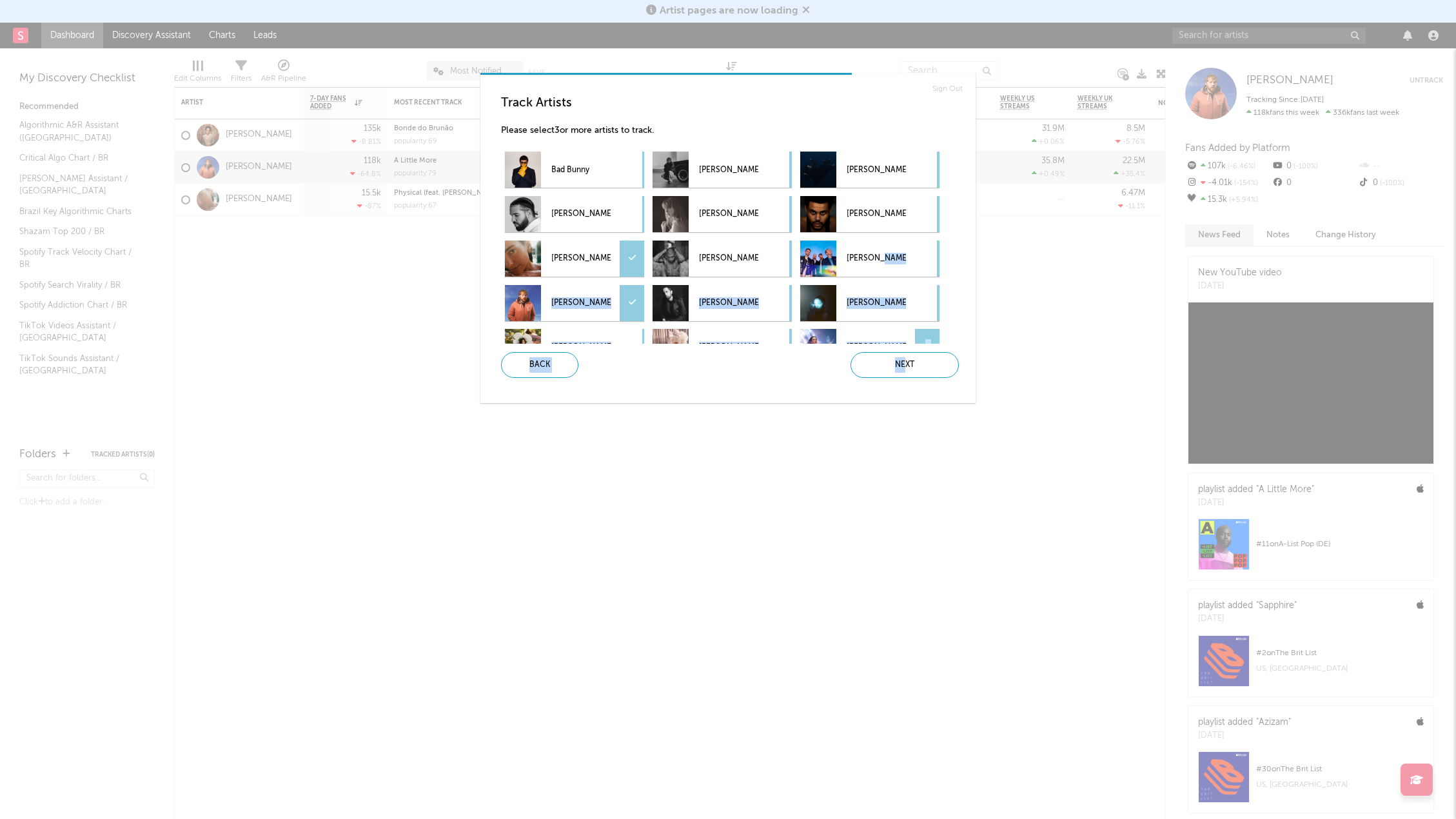
drag, startPoint x: 903, startPoint y: 366, endPoint x: 904, endPoint y: 266, distance: 100.0
click at [912, 270] on div "Track Artists Please select 3 or more artists to track. Bad Bunny Kendrick Lama…" at bounding box center [733, 236] width 485 height 303
click at [883, 260] on p "Coldplay" at bounding box center [877, 259] width 59 height 29
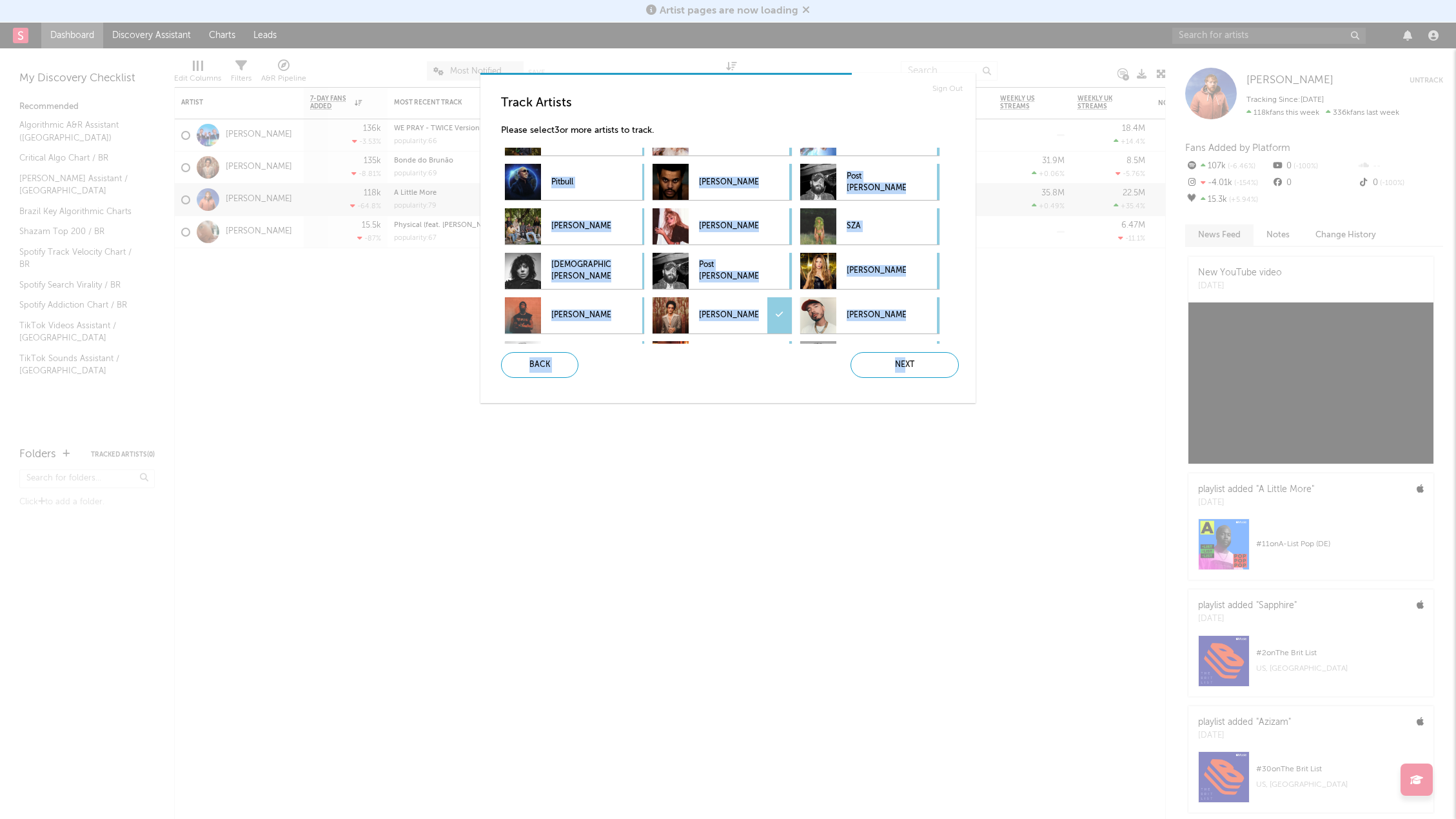
scroll to position [201, 0]
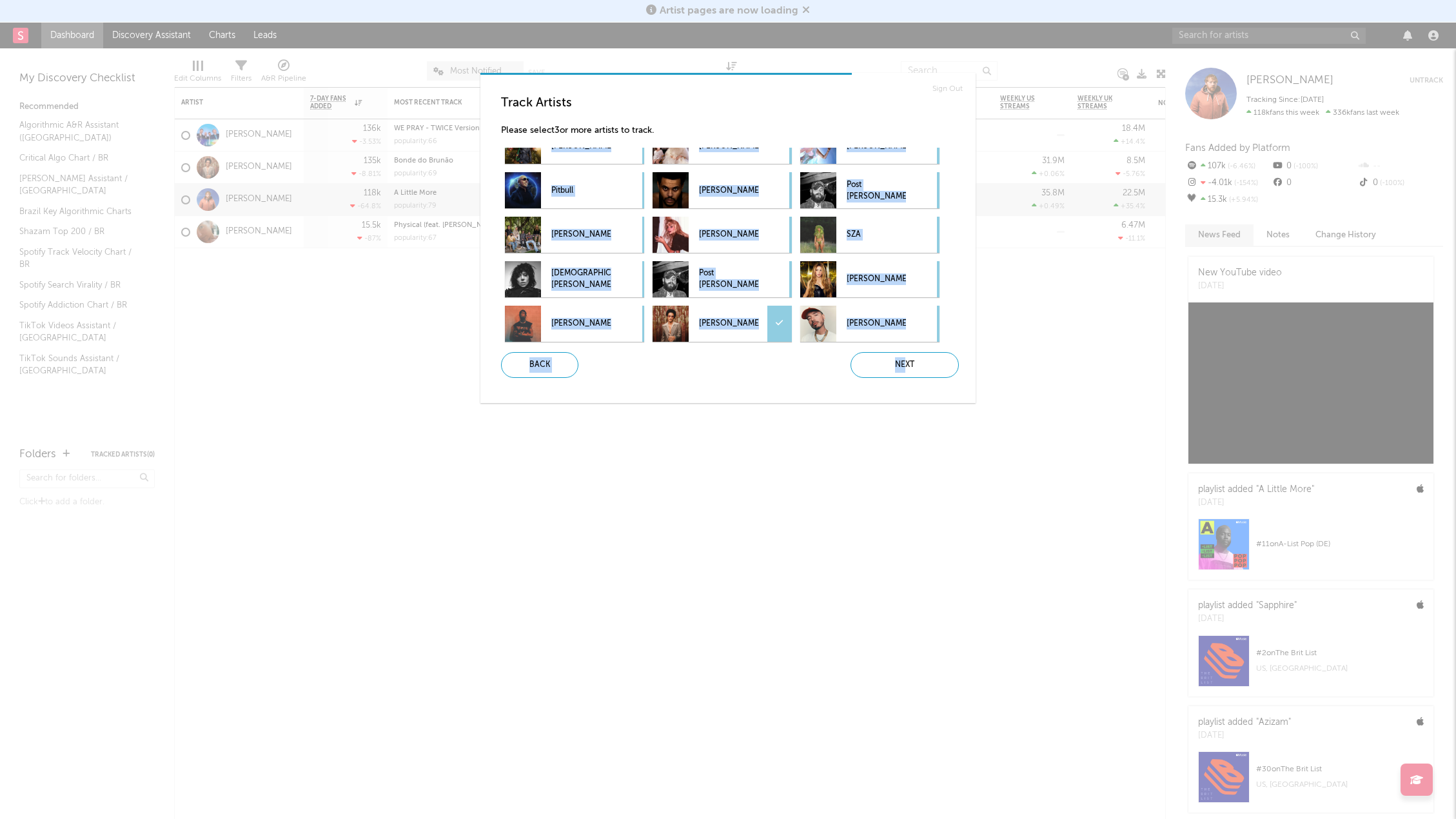
click at [811, 381] on div "Track Artists Please select 3 or more artists to track. Bad Bunny Kendrick Lama…" at bounding box center [733, 236] width 485 height 303
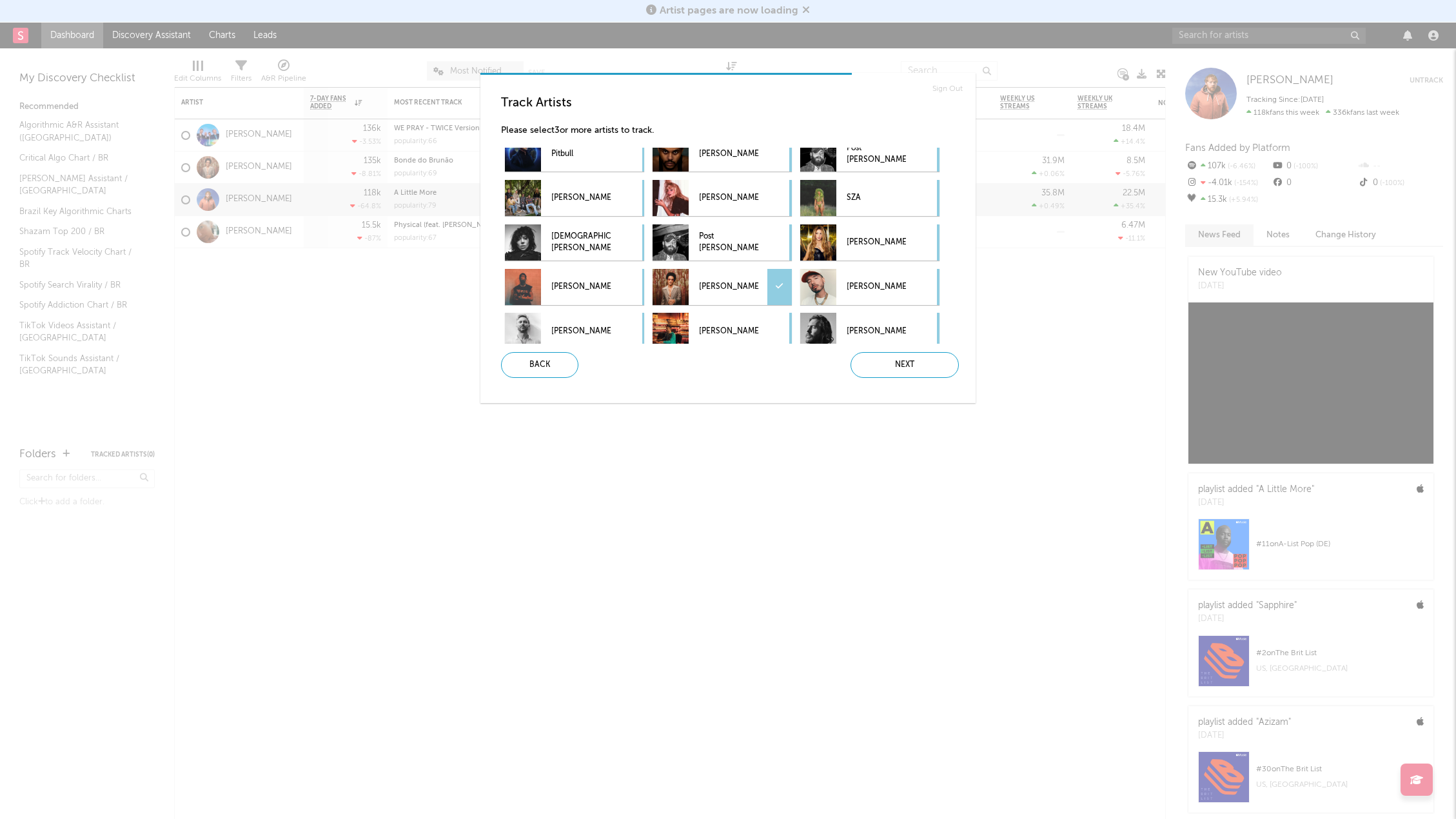
scroll to position [248, 0]
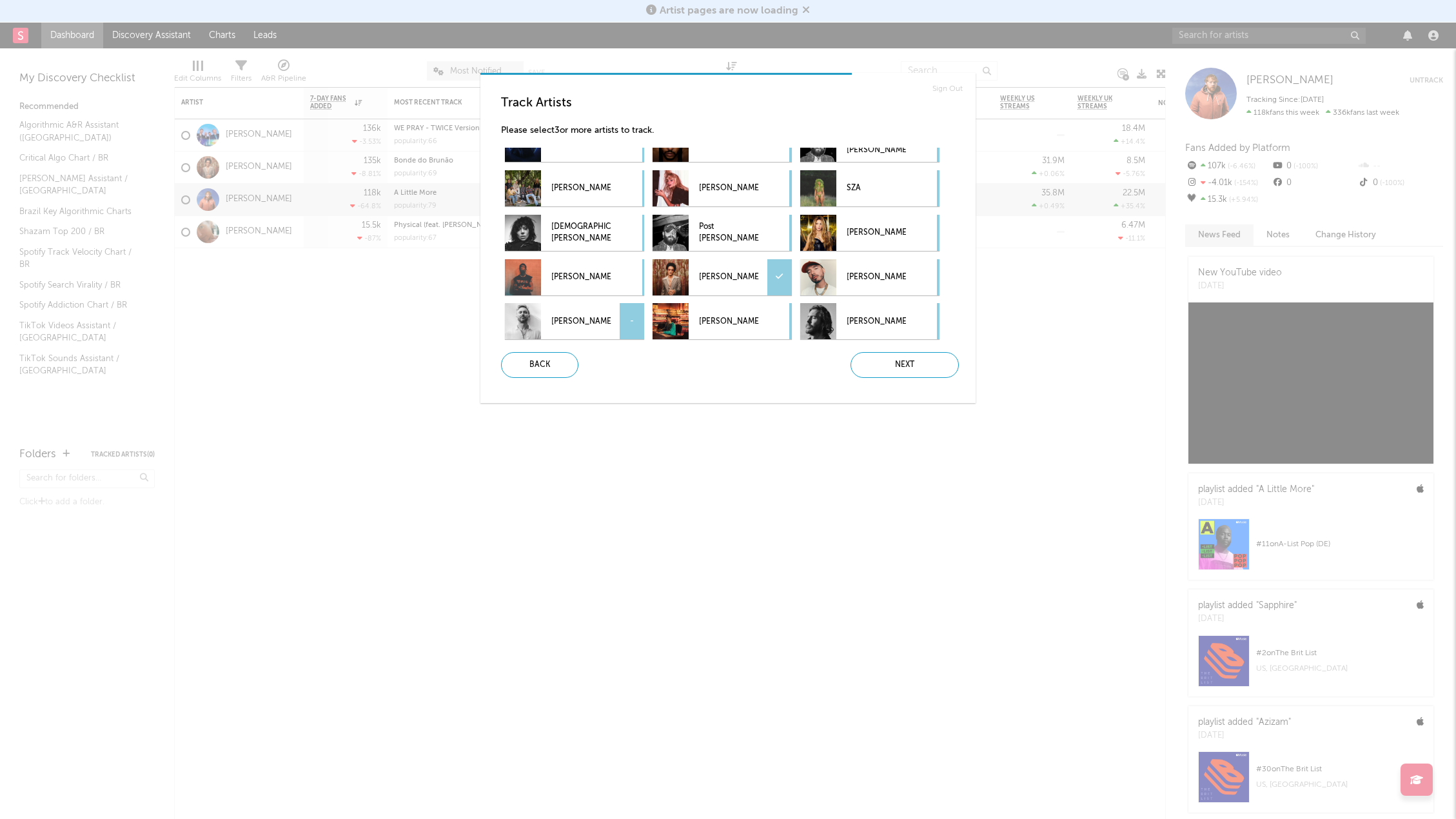
click at [595, 333] on p "David Guetta" at bounding box center [581, 321] width 59 height 29
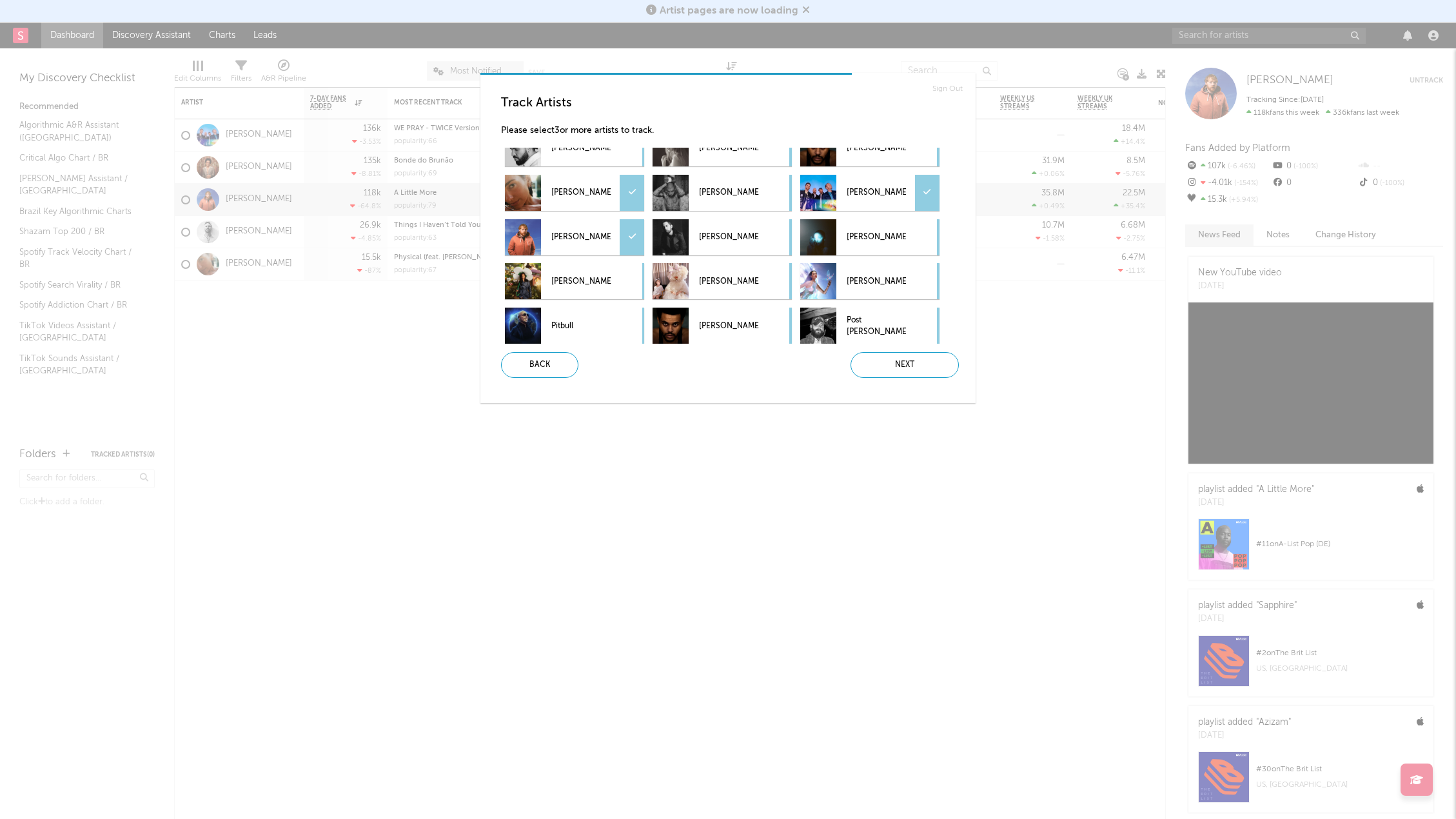
scroll to position [0, 0]
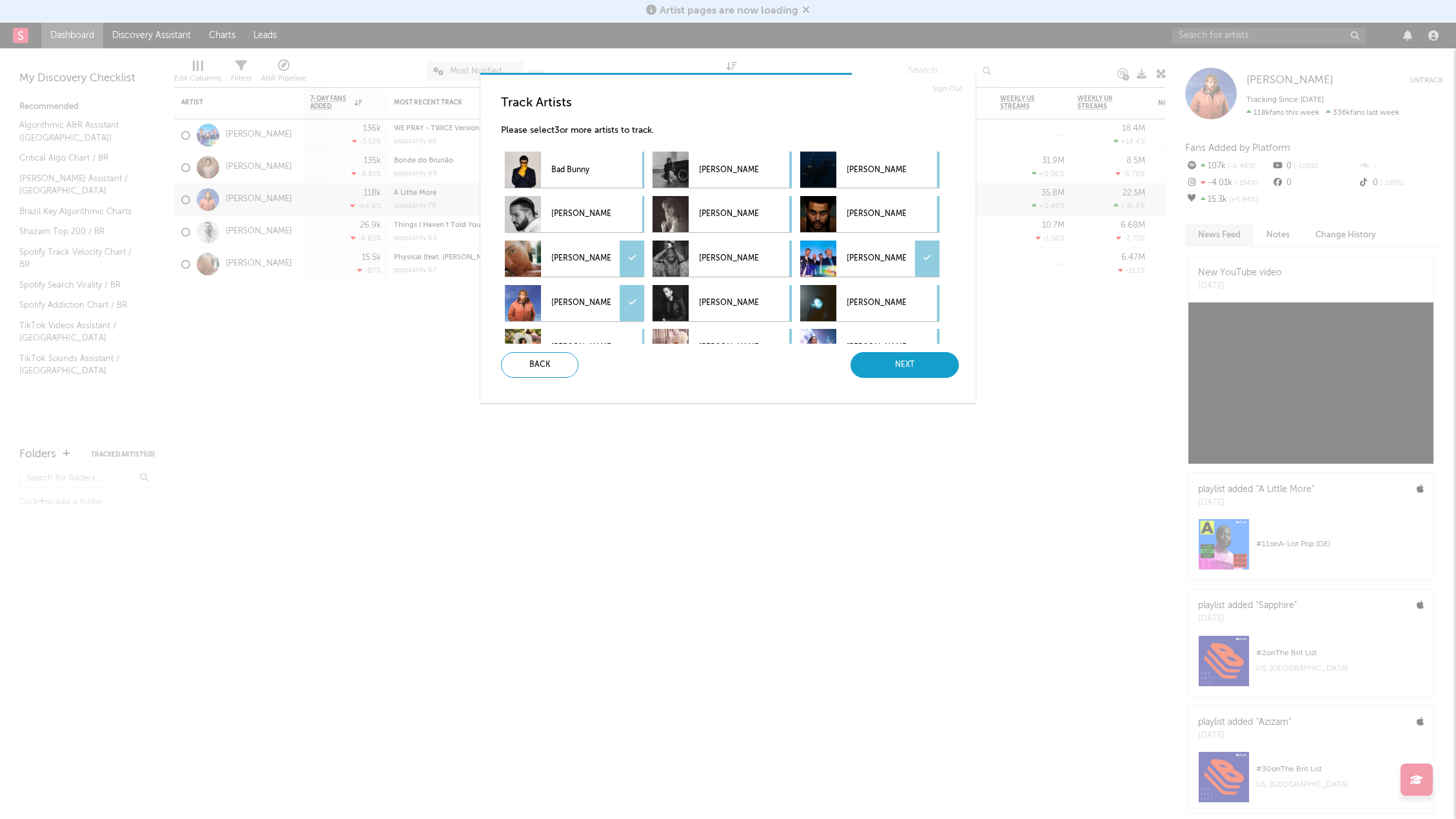
click at [902, 367] on div "Next" at bounding box center [904, 364] width 108 height 26
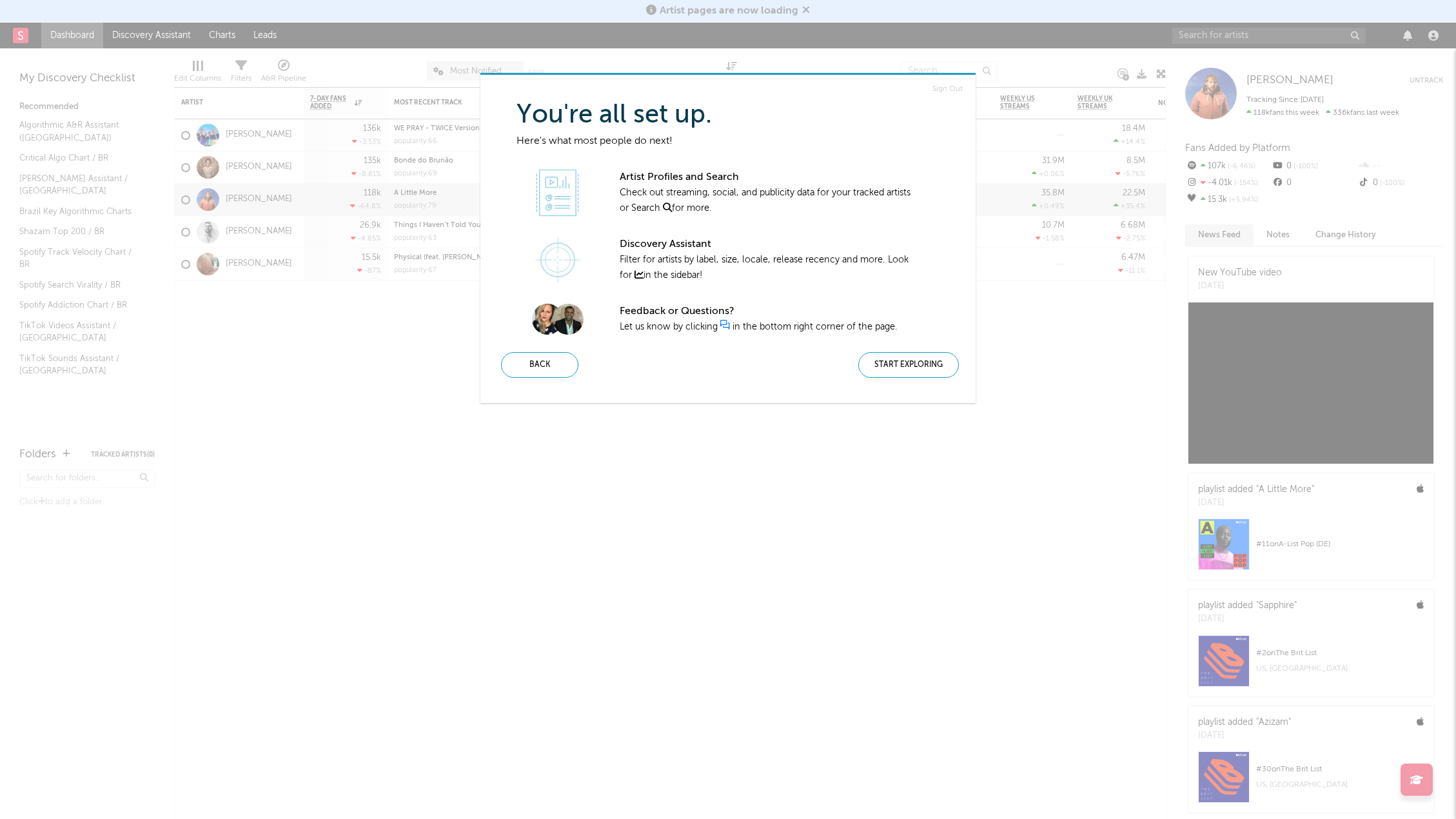
click at [904, 383] on div "Sign Out You're all set up. Here's what most people do next! Artist Profiles an…" at bounding box center [727, 237] width 495 height 324
click at [894, 374] on div "Start Exploring" at bounding box center [909, 364] width 101 height 26
